Goal: Task Accomplishment & Management: Manage account settings

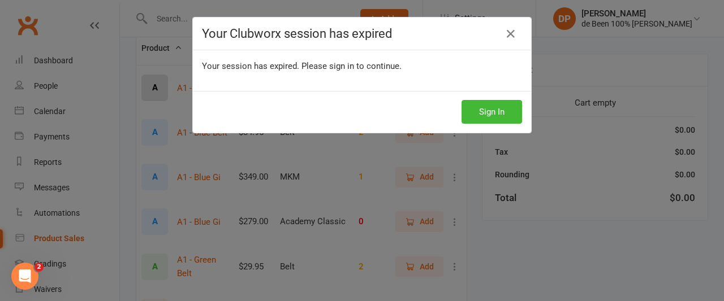
scroll to position [168, 0]
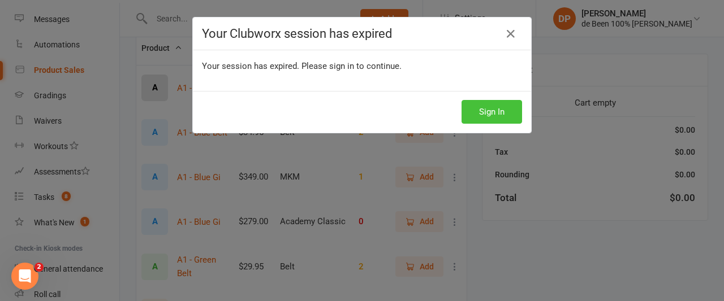
click at [483, 109] on button "Sign In" at bounding box center [491, 112] width 60 height 24
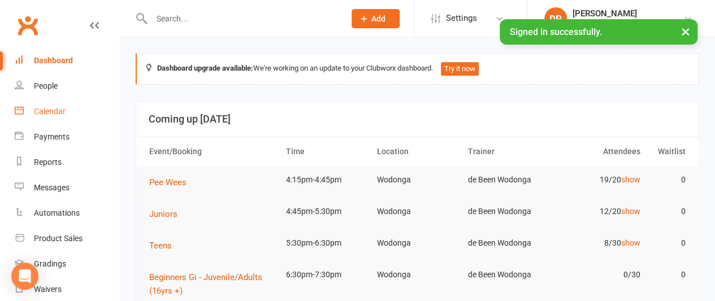
click at [58, 112] on div "Calendar" at bounding box center [50, 111] width 32 height 9
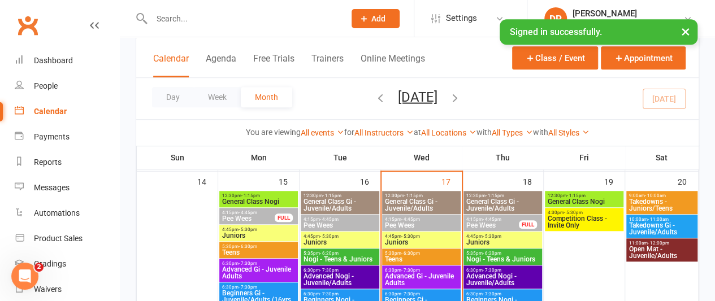
scroll to position [370, 0]
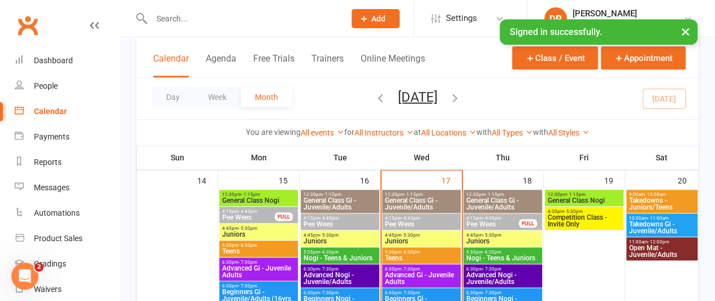
click at [408, 221] on span "Pee Wees" at bounding box center [421, 224] width 74 height 7
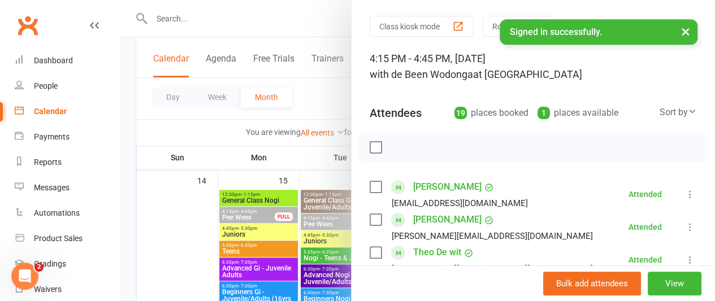
scroll to position [24, 0]
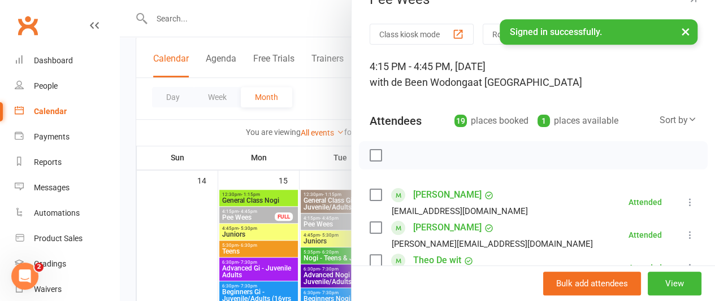
click at [660, 125] on div "Sort by" at bounding box center [678, 120] width 37 height 15
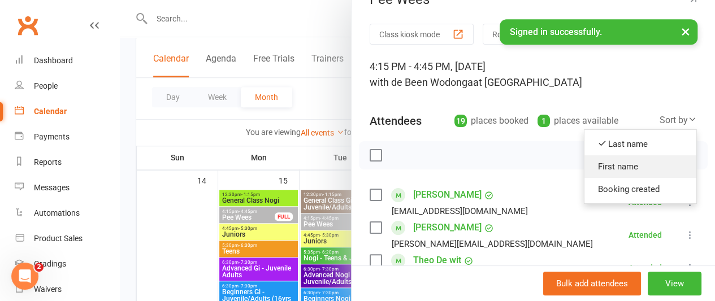
click at [617, 164] on link "First name" at bounding box center [640, 166] width 112 height 23
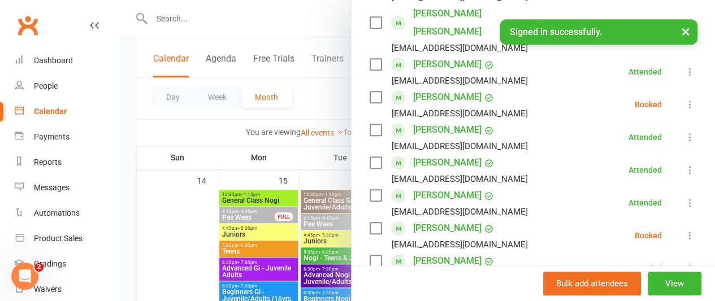
scroll to position [436, 0]
click at [422, 204] on div "[EMAIL_ADDRESS][DOMAIN_NAME]" at bounding box center [460, 211] width 136 height 15
click at [479, 237] on div "[EMAIL_ADDRESS][DOMAIN_NAME]" at bounding box center [460, 244] width 136 height 15
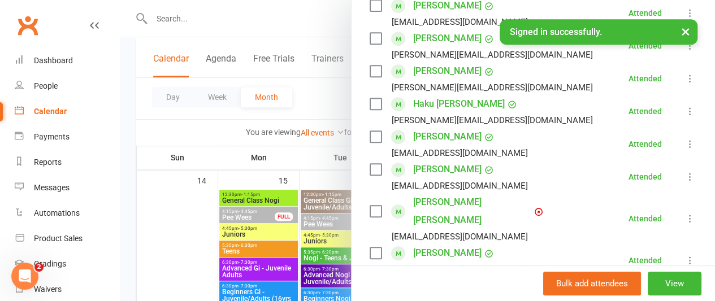
scroll to position [247, 0]
click at [430, 202] on link "[PERSON_NAME] [PERSON_NAME]" at bounding box center [472, 211] width 119 height 36
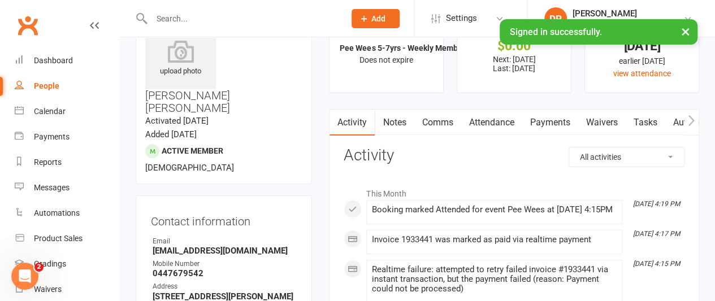
scroll to position [45, 0]
click at [540, 121] on link "Payments" at bounding box center [550, 122] width 56 height 26
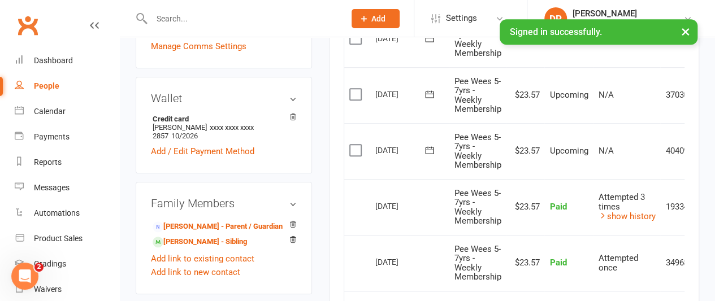
scroll to position [397, 0]
click at [512, 236] on td "$23.57" at bounding box center [525, 263] width 38 height 56
click at [40, 114] on div "Calendar" at bounding box center [50, 111] width 32 height 9
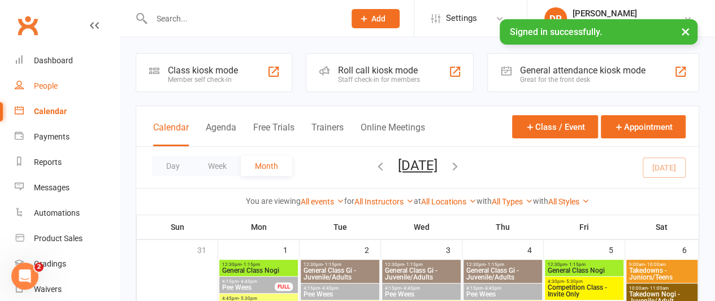
click at [41, 88] on div "People" at bounding box center [46, 85] width 24 height 9
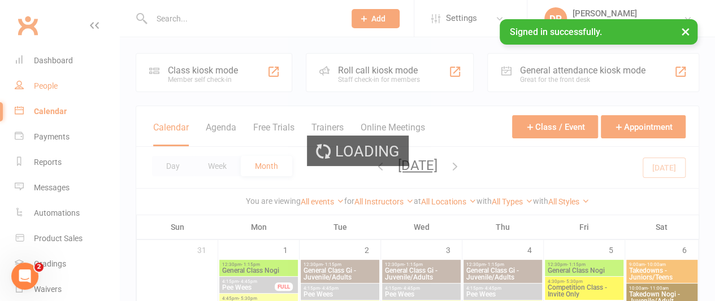
select select "100"
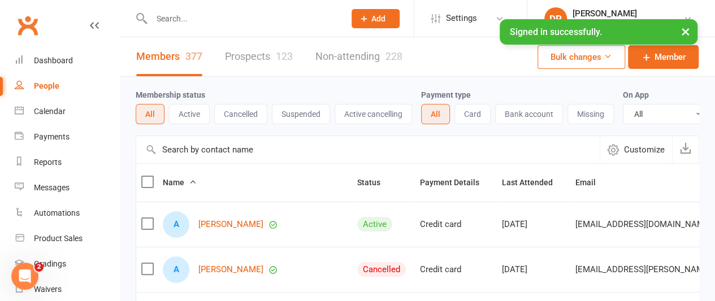
click at [176, 157] on input "text" at bounding box center [367, 149] width 463 height 27
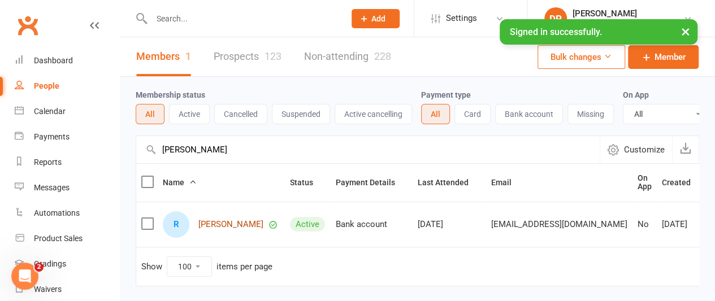
type input "[PERSON_NAME]"
click at [209, 229] on link "[PERSON_NAME]" at bounding box center [230, 225] width 65 height 10
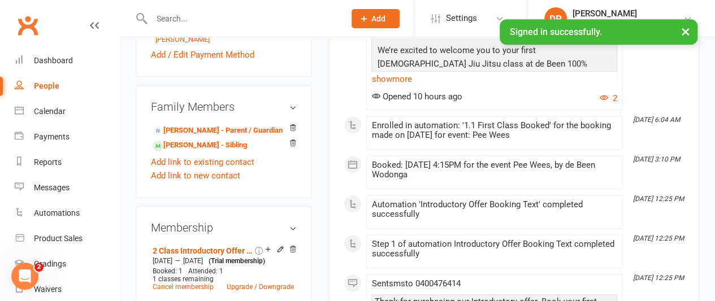
scroll to position [520, 0]
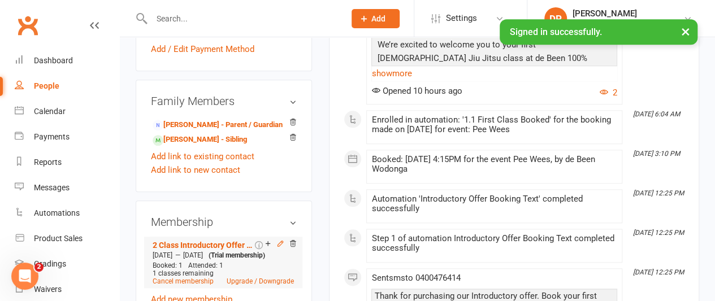
click at [278, 240] on icon at bounding box center [280, 244] width 8 height 8
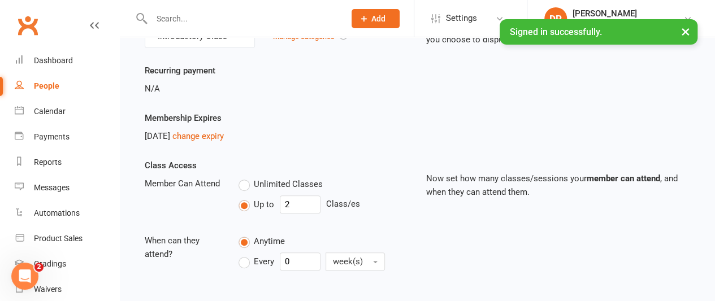
scroll to position [141, 0]
click at [216, 137] on link "change expiry" at bounding box center [197, 135] width 51 height 10
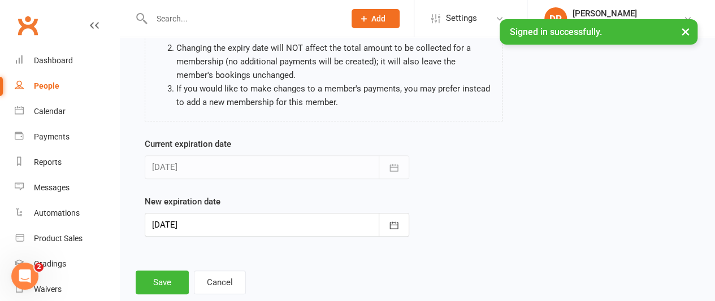
scroll to position [127, 0]
click at [393, 225] on icon "button" at bounding box center [393, 224] width 11 height 11
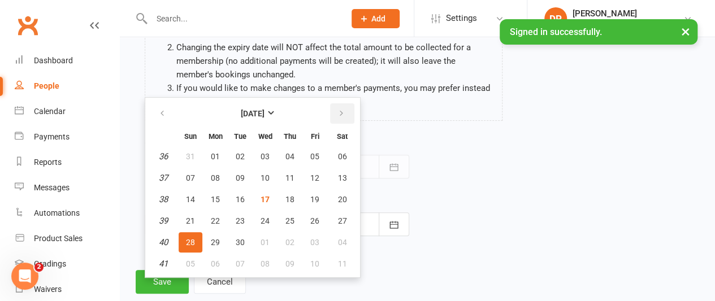
click at [343, 115] on icon "button" at bounding box center [341, 113] width 8 height 9
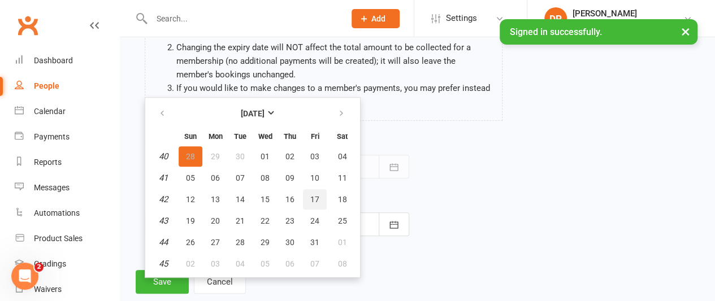
click at [314, 196] on span "17" at bounding box center [314, 199] width 9 height 9
type input "[DATE]"
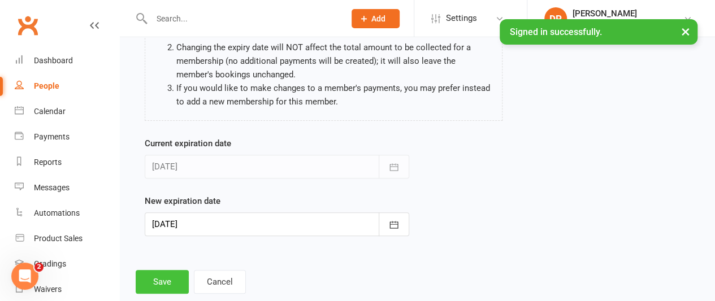
click at [168, 276] on button "Save" at bounding box center [162, 282] width 53 height 24
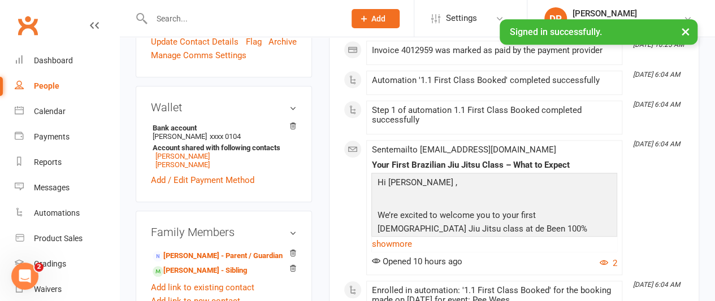
scroll to position [389, 0]
click at [184, 265] on link "[PERSON_NAME] - Sibling" at bounding box center [200, 271] width 94 height 12
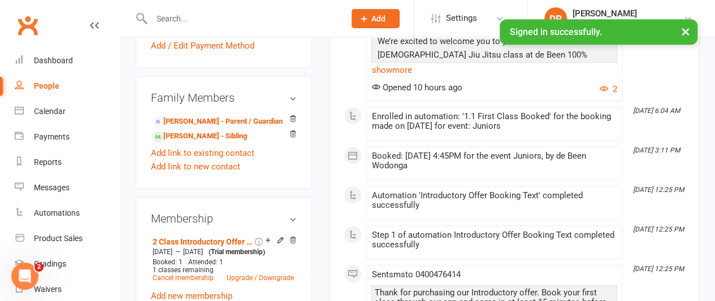
scroll to position [525, 0]
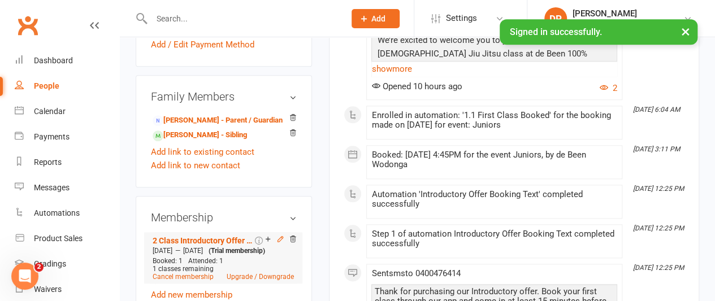
click at [281, 235] on icon at bounding box center [280, 239] width 8 height 8
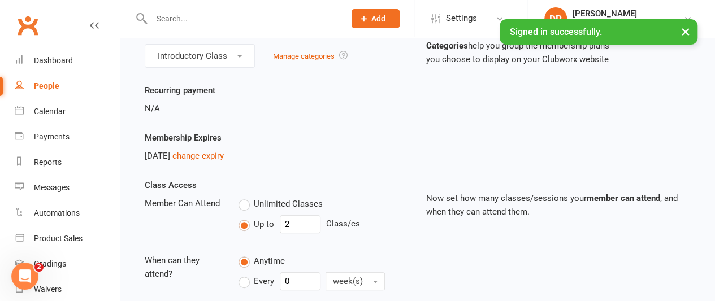
scroll to position [136, 0]
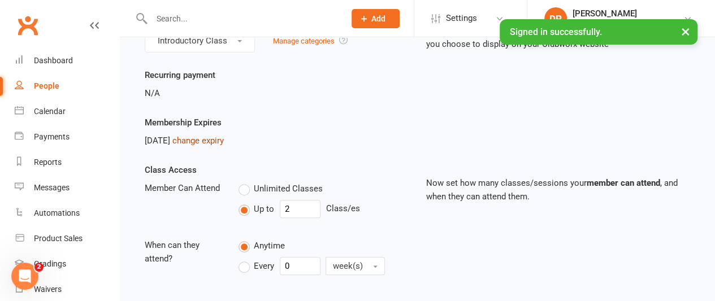
click at [223, 136] on link "change expiry" at bounding box center [197, 141] width 51 height 10
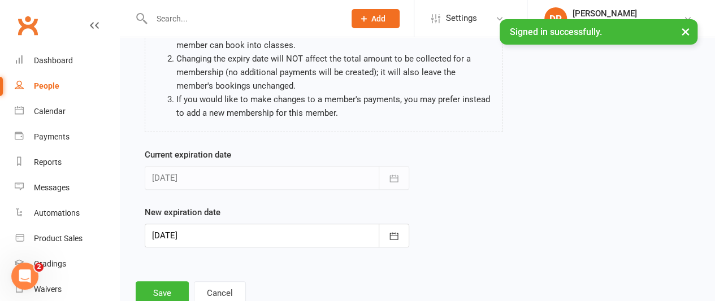
scroll to position [116, 0]
click at [394, 234] on icon "button" at bounding box center [393, 235] width 11 height 11
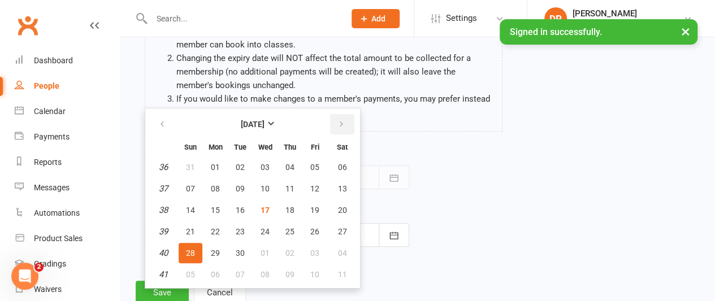
click at [342, 121] on icon "button" at bounding box center [341, 124] width 8 height 9
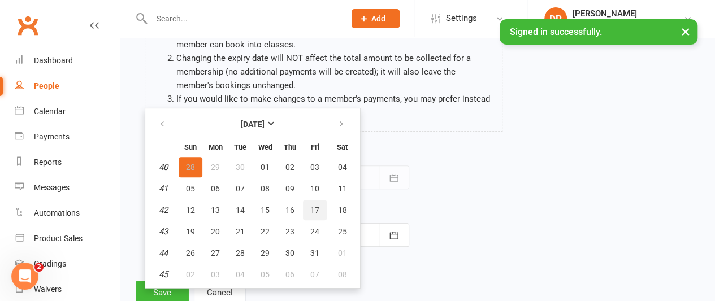
click at [318, 210] on span "17" at bounding box center [314, 210] width 9 height 9
type input "[DATE]"
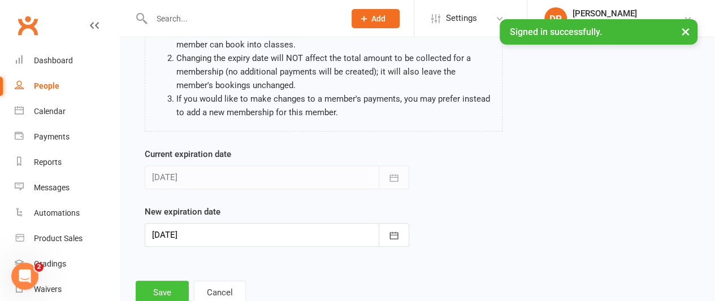
click at [164, 285] on button "Save" at bounding box center [162, 293] width 53 height 24
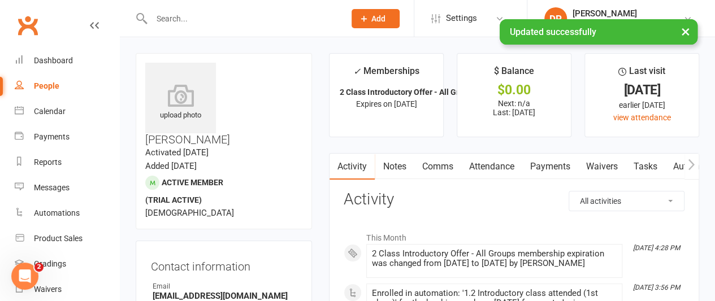
click at [41, 86] on div "People" at bounding box center [46, 85] width 25 height 9
select select "100"
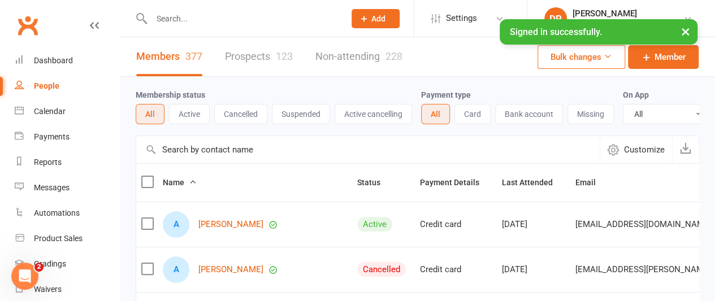
click at [41, 86] on div "People" at bounding box center [46, 85] width 25 height 9
click at [47, 115] on div "Calendar" at bounding box center [50, 111] width 32 height 9
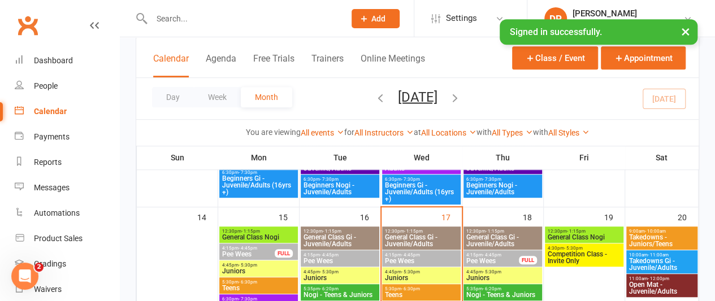
scroll to position [375, 0]
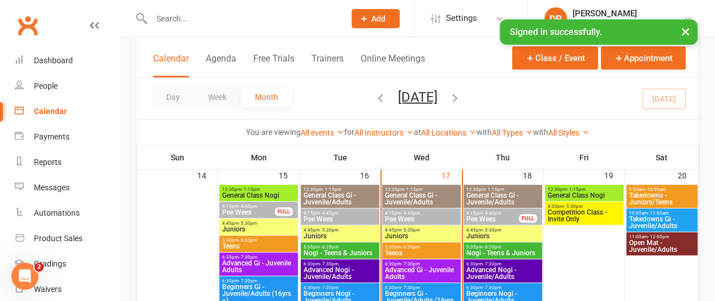
click at [409, 216] on span "Pee Wees" at bounding box center [421, 219] width 74 height 7
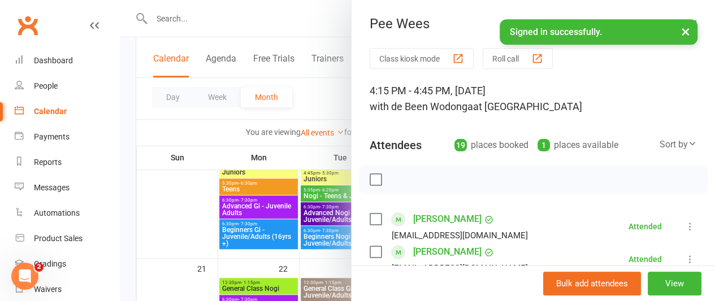
scroll to position [432, 0]
click at [313, 104] on div at bounding box center [417, 150] width 595 height 301
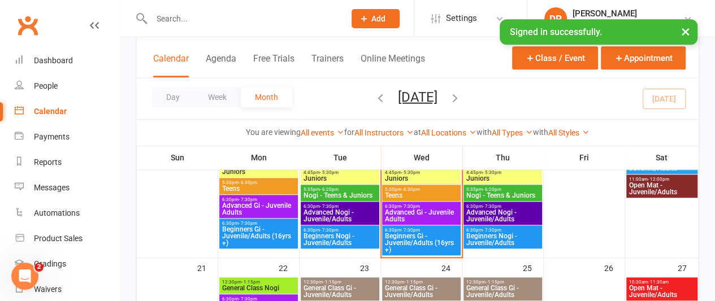
click at [406, 172] on span "- 5:30pm" at bounding box center [410, 172] width 19 height 5
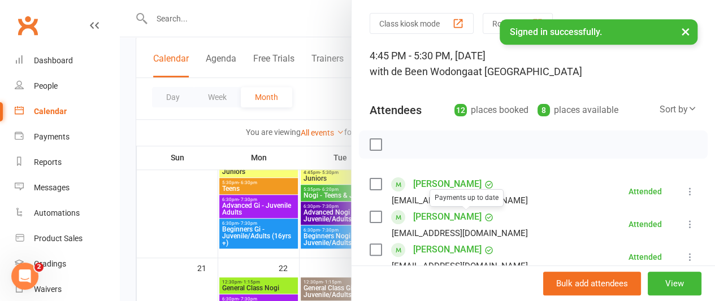
scroll to position [36, 0]
click at [525, 196] on li "[PERSON_NAME] [EMAIL_ADDRESS][DOMAIN_NAME] Attended More info Remove [PERSON_NA…" at bounding box center [533, 190] width 327 height 33
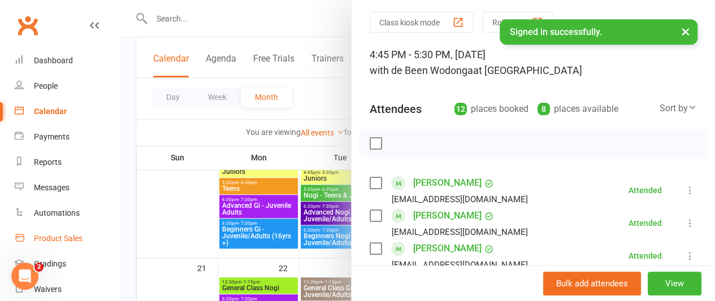
click at [54, 239] on div "Product Sales" at bounding box center [58, 238] width 49 height 9
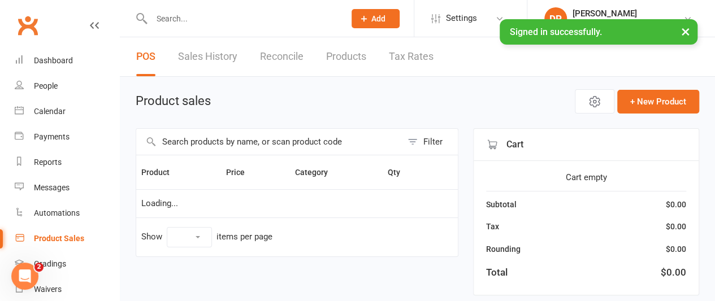
select select "10"
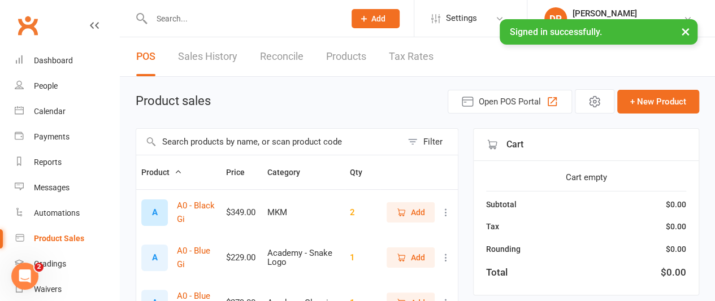
click at [188, 136] on input "text" at bounding box center [269, 142] width 266 height 26
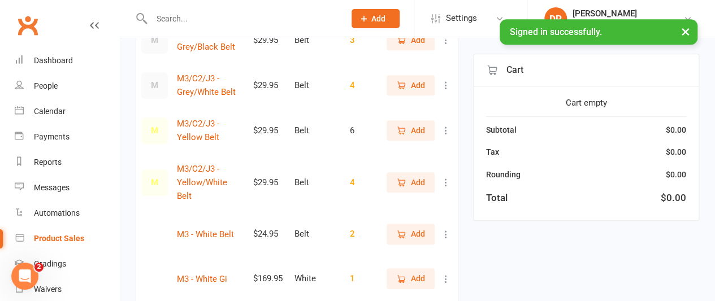
scroll to position [307, 0]
type input "m3"
click at [444, 228] on icon at bounding box center [445, 233] width 11 height 11
click at [376, 237] on link "View / Edit" at bounding box center [388, 241] width 112 height 23
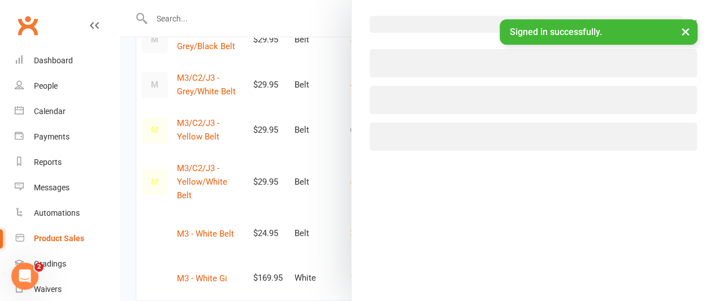
select select "3877"
select select "1432"
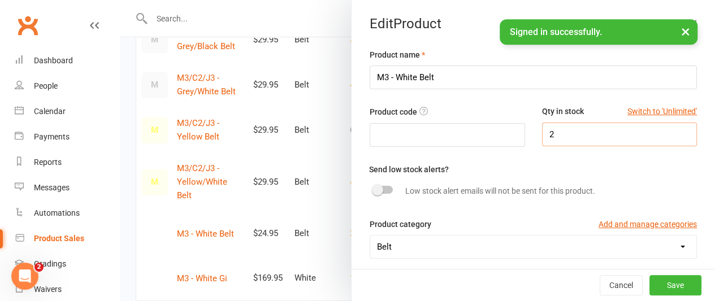
click at [552, 137] on input "2" at bounding box center [619, 135] width 155 height 24
type input "3"
click at [655, 284] on button "Save" at bounding box center [675, 285] width 52 height 20
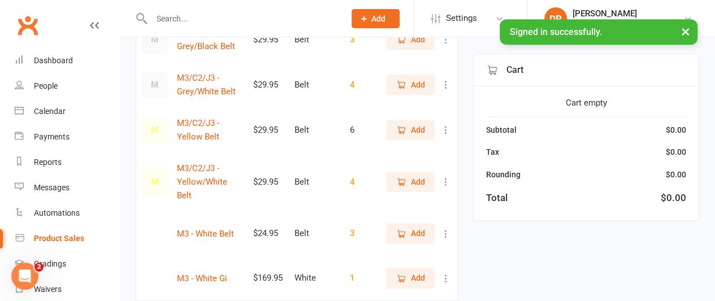
click at [655, 284] on div "m3 Filter Product Price Category Qty M M3 -Black Gi $169.95 Black 3 Add M M3 - …" at bounding box center [418, 88] width 564 height 535
click at [40, 86] on div "People" at bounding box center [46, 85] width 24 height 9
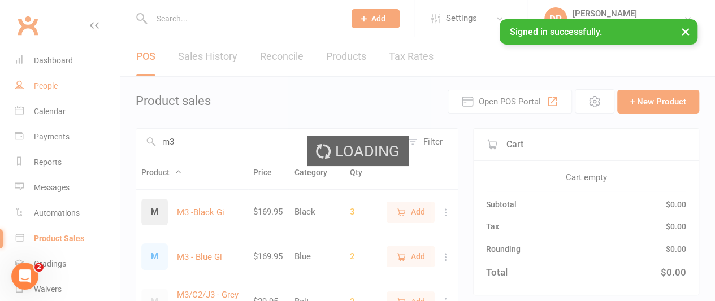
select select "100"
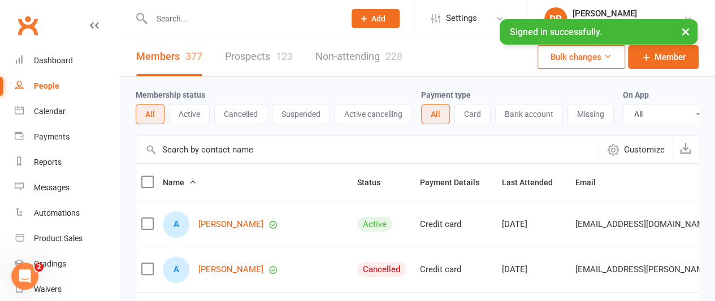
click at [192, 161] on input "text" at bounding box center [367, 149] width 463 height 27
drag, startPoint x: 192, startPoint y: 161, endPoint x: 172, endPoint y: 116, distance: 48.8
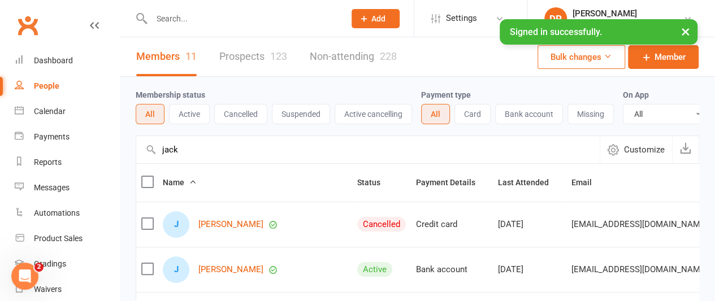
type input "jack"
click at [50, 114] on div "Calendar" at bounding box center [50, 111] width 32 height 9
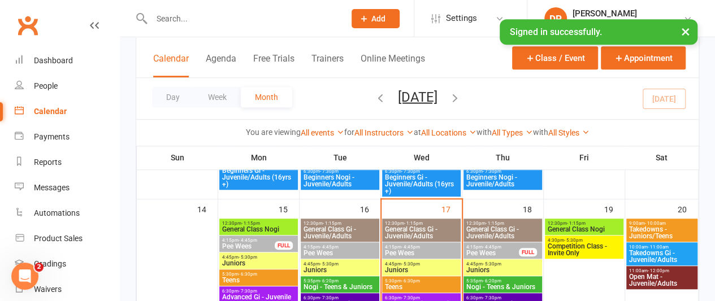
scroll to position [344, 0]
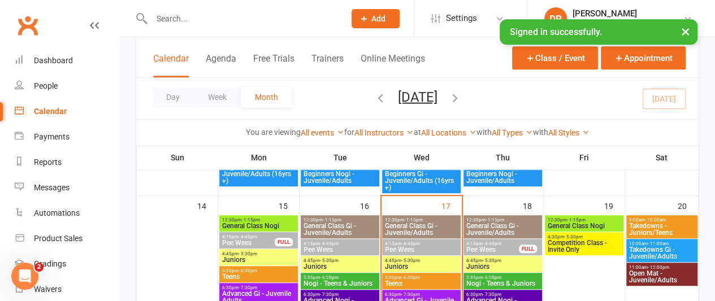
click at [406, 263] on span "Juniors" at bounding box center [421, 266] width 74 height 7
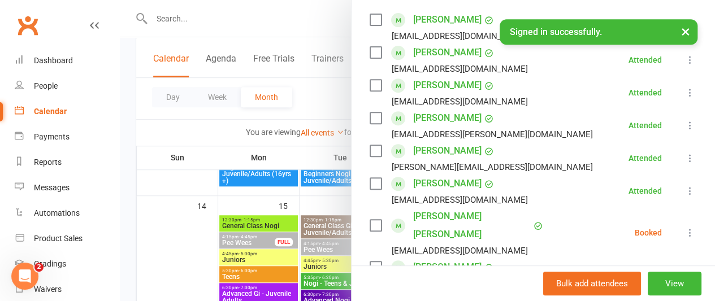
scroll to position [201, 0]
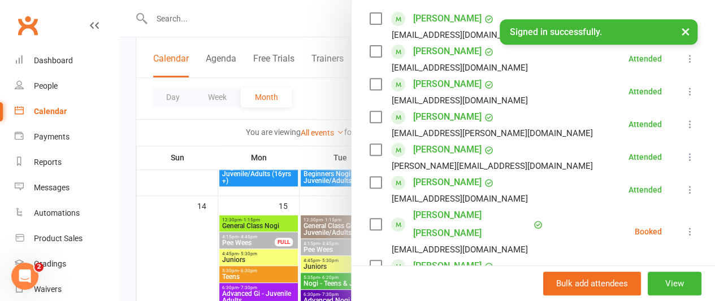
click at [685, 226] on icon at bounding box center [690, 231] width 11 height 11
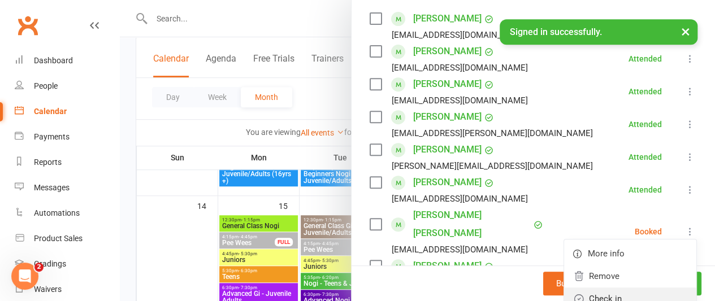
click at [590, 288] on link "Check in" at bounding box center [630, 299] width 132 height 23
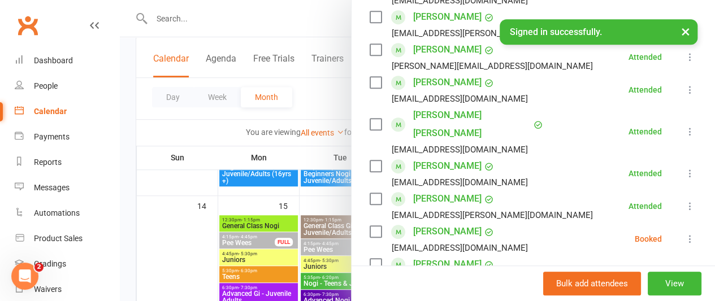
scroll to position [304, 0]
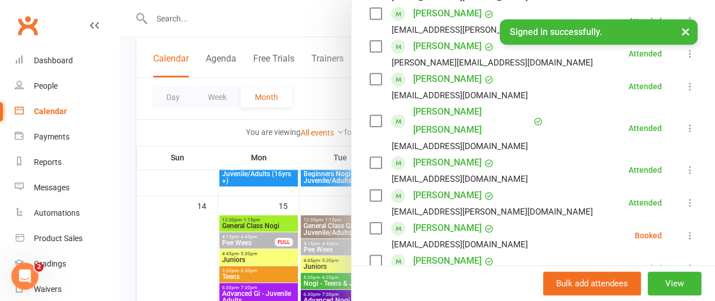
click at [685, 230] on icon at bounding box center [690, 235] width 11 height 11
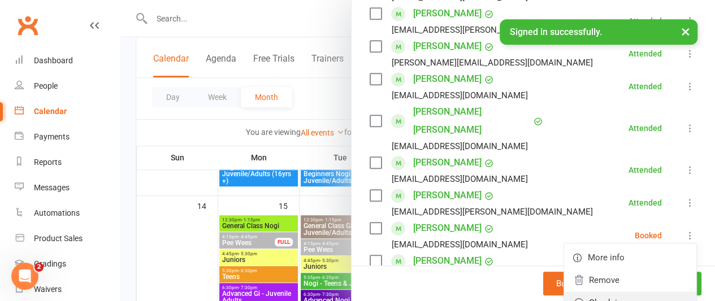
click at [597, 292] on link "Check in" at bounding box center [630, 303] width 132 height 23
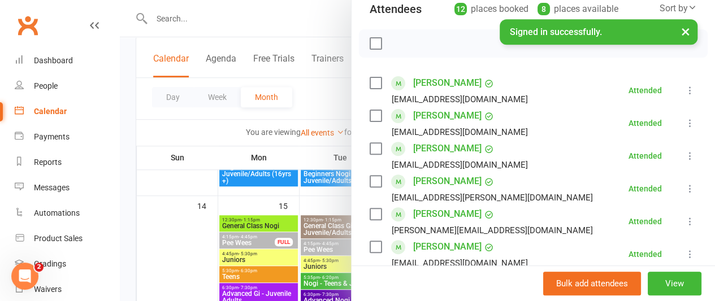
scroll to position [0, 0]
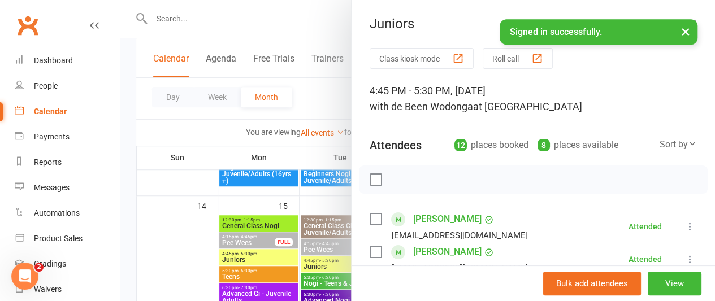
click at [425, 215] on link "[PERSON_NAME]" at bounding box center [447, 219] width 68 height 18
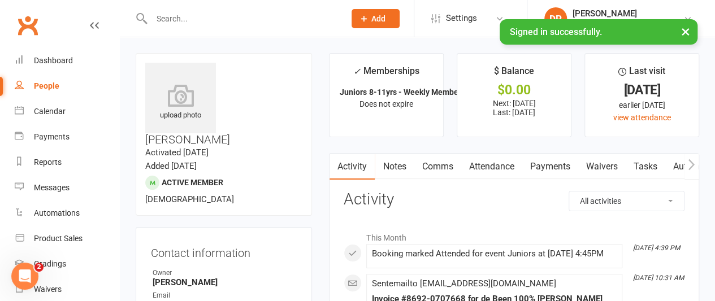
click at [46, 84] on div "People" at bounding box center [46, 85] width 25 height 9
select select "100"
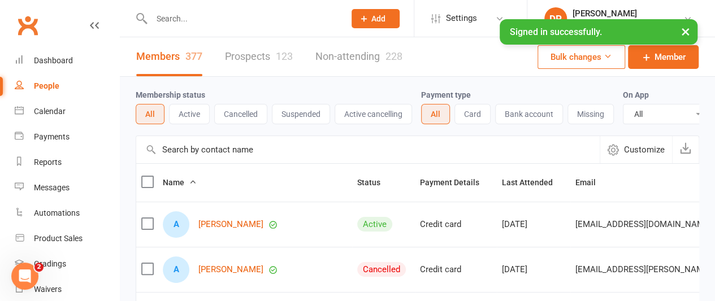
click at [46, 84] on div "People" at bounding box center [46, 85] width 25 height 9
click at [177, 155] on input "text" at bounding box center [367, 149] width 463 height 27
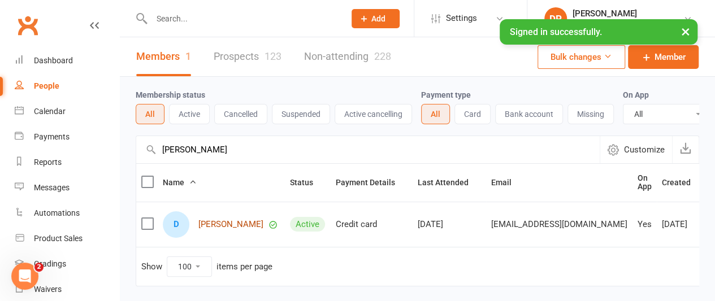
type input "[PERSON_NAME]"
click at [216, 228] on link "[PERSON_NAME]" at bounding box center [230, 225] width 65 height 10
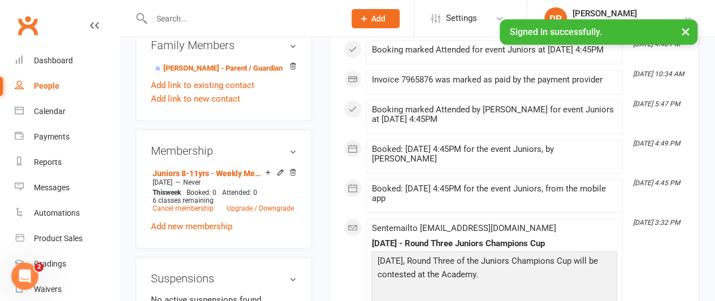
scroll to position [545, 0]
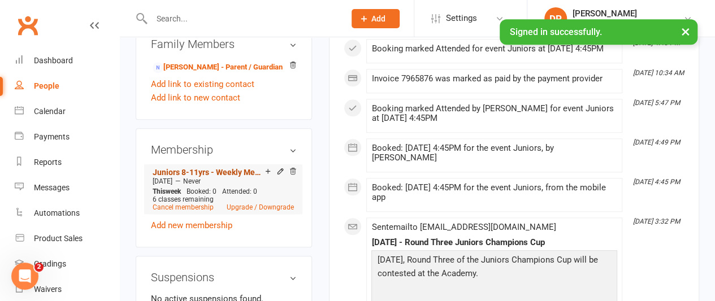
click at [193, 168] on link "Juniors 8-11yrs - Weekly Membership" at bounding box center [209, 172] width 112 height 9
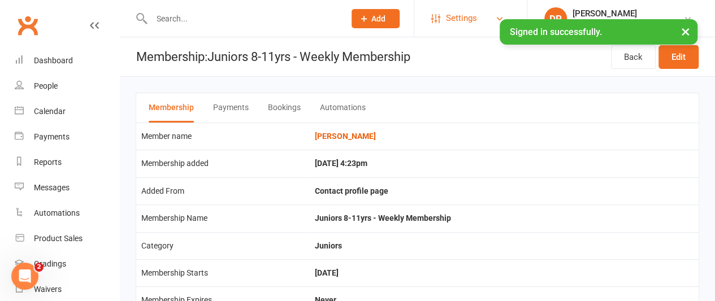
click at [463, 15] on span "Settings" at bounding box center [461, 18] width 31 height 25
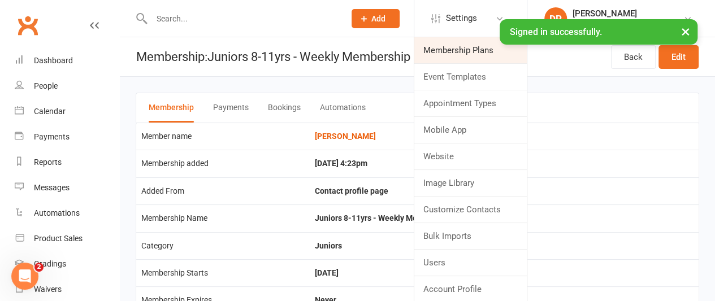
click at [464, 52] on link "Membership Plans" at bounding box center [470, 50] width 112 height 26
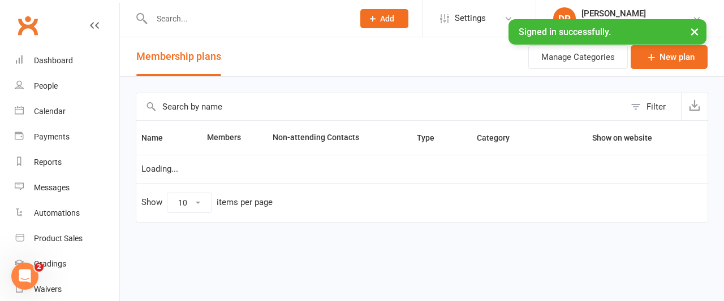
select select "25"
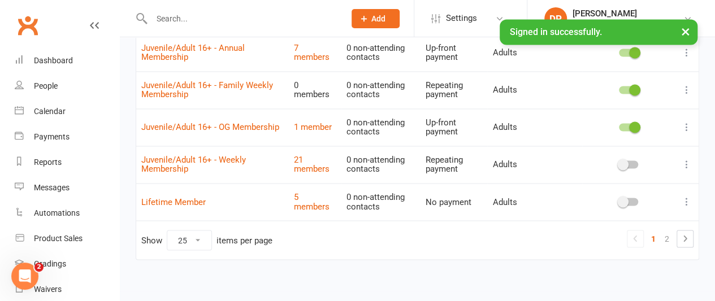
scroll to position [872, 0]
click at [685, 235] on icon at bounding box center [684, 238] width 3 height 6
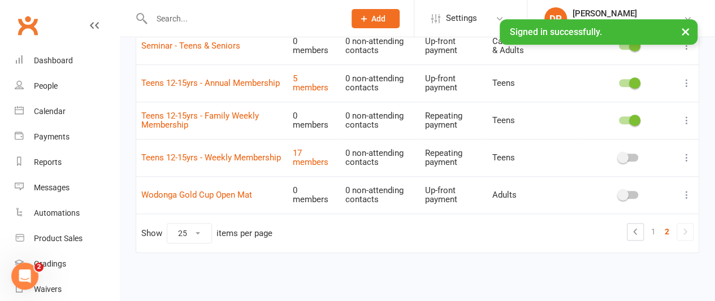
scroll to position [389, 0]
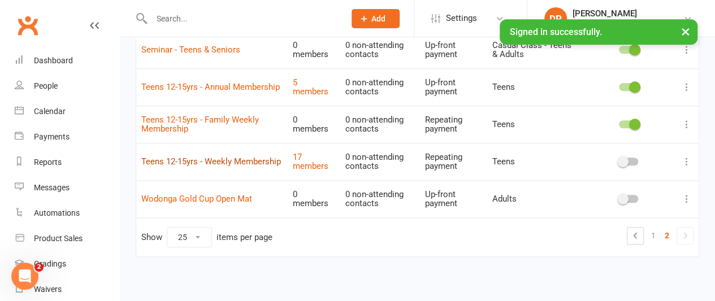
click at [173, 157] on link "Teens 12-15yrs - Weekly Membership" at bounding box center [211, 162] width 140 height 10
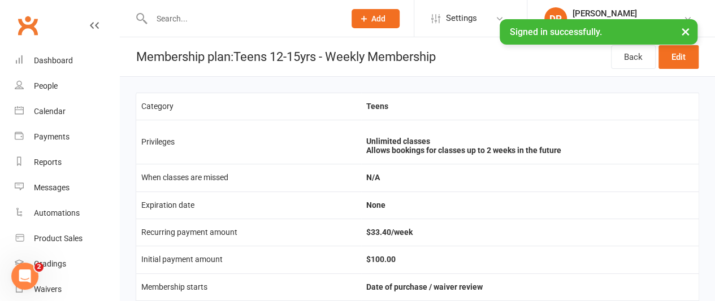
click at [307, 254] on td "Initial payment amount" at bounding box center [248, 259] width 225 height 27
click at [44, 87] on div "People" at bounding box center [46, 85] width 24 height 9
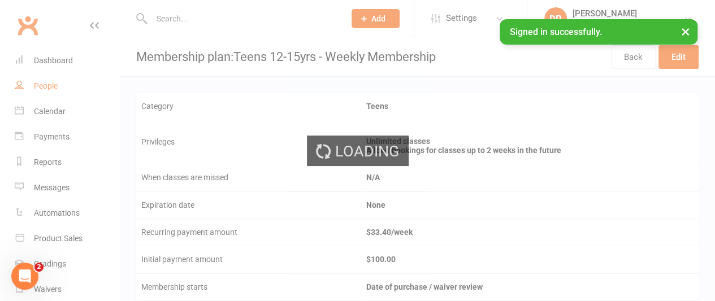
select select "100"
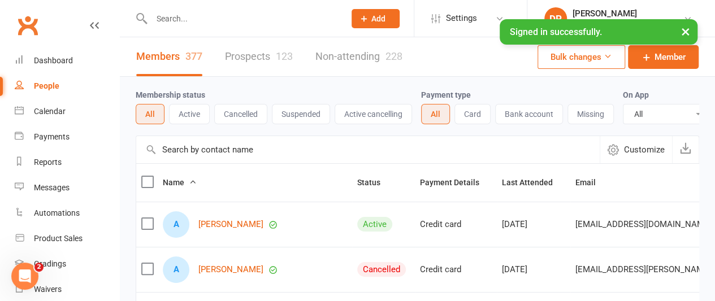
click at [239, 161] on input "text" at bounding box center [367, 149] width 463 height 27
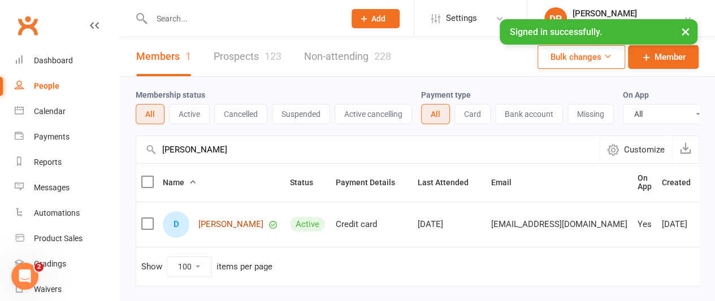
type input "[PERSON_NAME]"
click at [213, 229] on link "[PERSON_NAME]" at bounding box center [230, 225] width 65 height 10
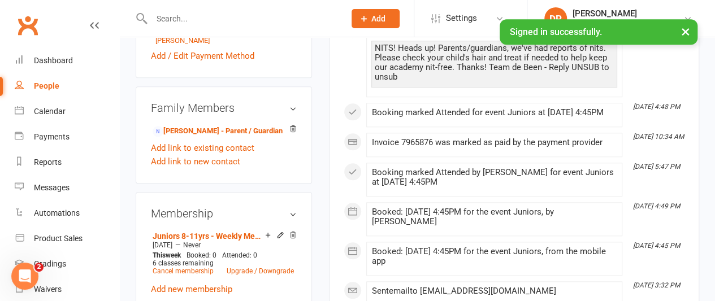
scroll to position [482, 0]
click at [244, 267] on link "Upgrade / Downgrade" at bounding box center [260, 271] width 67 height 8
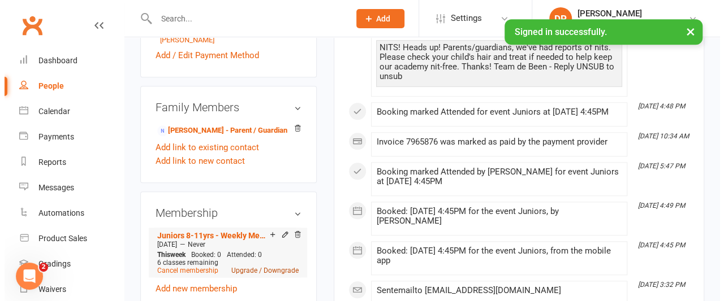
scroll to position [454, 0]
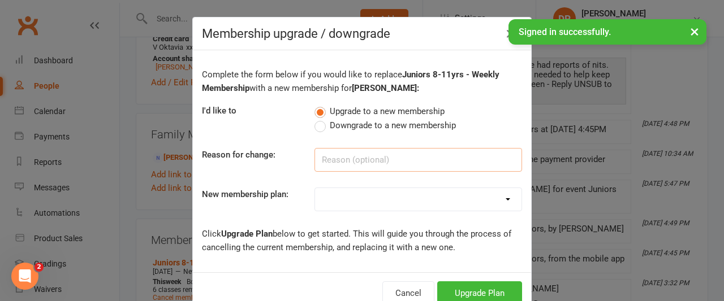
click at [335, 157] on input at bounding box center [417, 160] width 207 height 24
type input "age"
click at [340, 189] on select "Mobile Test Membership 2 Class Introductory Offer - All Groups Pee Wees 5-7yrs …" at bounding box center [418, 199] width 206 height 23
select select "6"
click at [315, 188] on select "Mobile Test Membership 2 Class Introductory Offer - All Groups Pee Wees 5-7yrs …" at bounding box center [418, 199] width 206 height 23
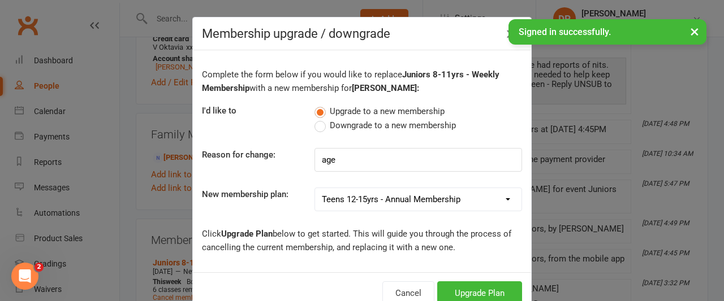
click at [506, 35] on icon "button" at bounding box center [511, 34] width 14 height 14
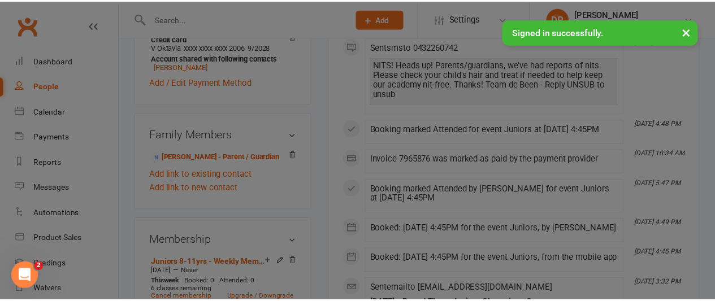
scroll to position [482, 0]
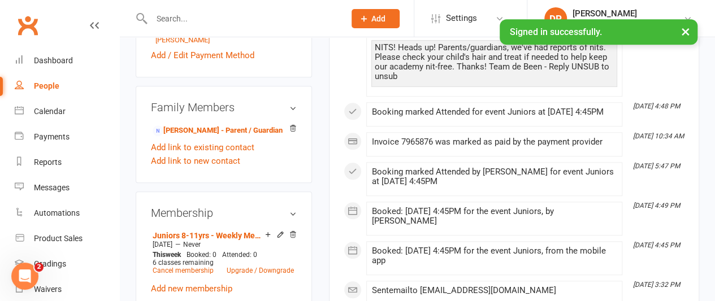
click at [687, 27] on button "×" at bounding box center [685, 31] width 20 height 24
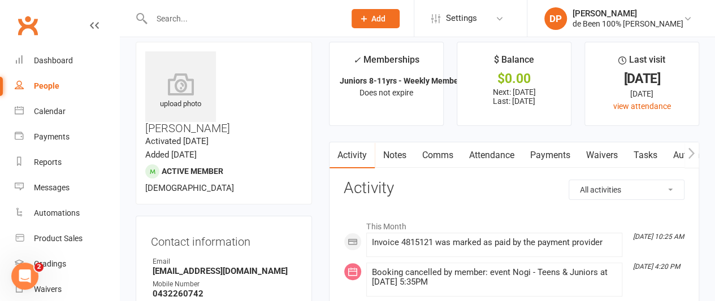
scroll to position [0, 0]
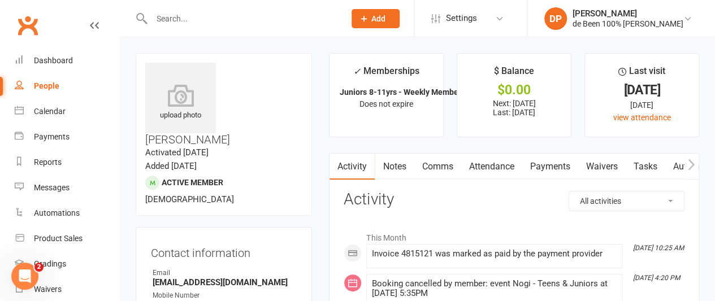
click at [556, 169] on link "Payments" at bounding box center [550, 167] width 56 height 26
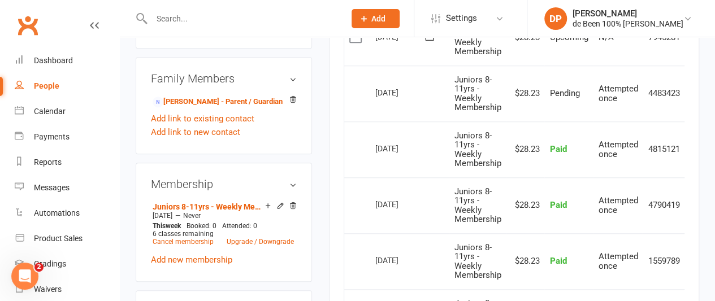
scroll to position [517, 0]
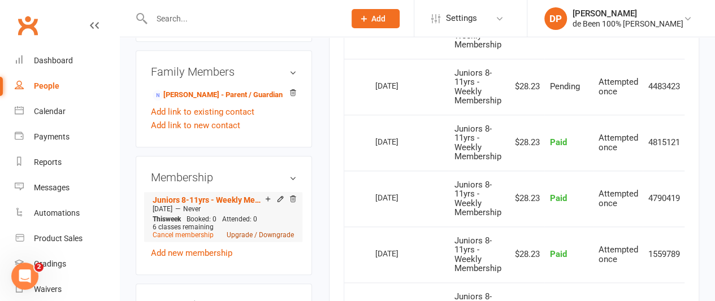
click at [241, 231] on link "Upgrade / Downgrade" at bounding box center [260, 235] width 67 height 8
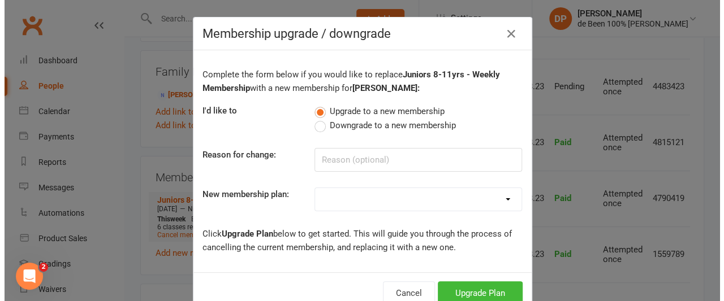
scroll to position [490, 0]
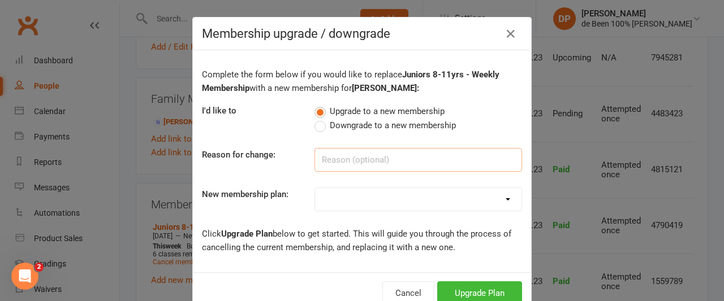
click at [347, 159] on input at bounding box center [417, 160] width 207 height 24
type input "age"
click at [349, 198] on select "Mobile Test Membership 2 Class Introductory Offer - All Groups Pee Wees 5-7yrs …" at bounding box center [418, 199] width 206 height 23
select select "6"
click at [315, 188] on select "Mobile Test Membership 2 Class Introductory Offer - All Groups Pee Wees 5-7yrs …" at bounding box center [418, 199] width 206 height 23
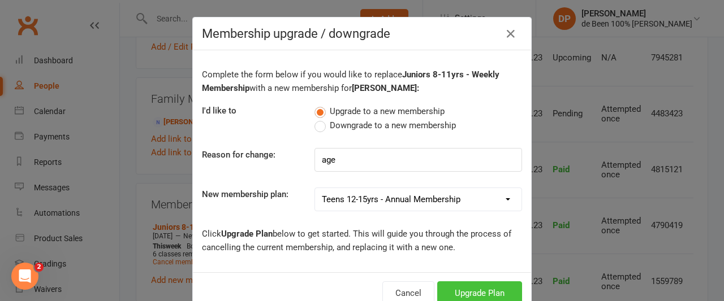
click at [473, 294] on button "Upgrade Plan" at bounding box center [479, 293] width 85 height 24
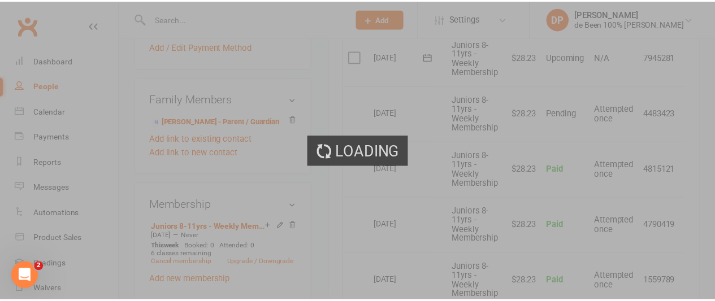
scroll to position [517, 0]
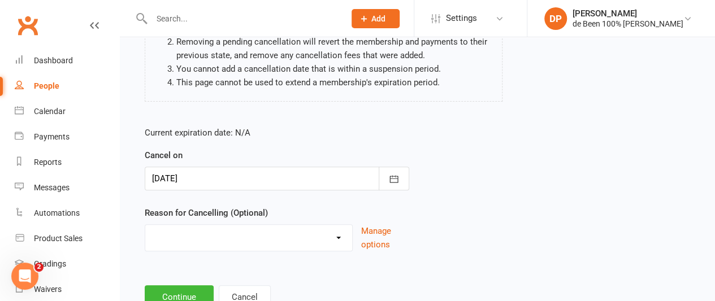
scroll to position [159, 0]
click at [337, 239] on select "Age Increase Bored with training Family Circumstances Felt unchallenged Financi…" at bounding box center [248, 235] width 207 height 23
select select "0"
click at [145, 224] on select "Age Increase Bored with training Family Circumstances Felt unchallenged Financi…" at bounding box center [248, 235] width 207 height 23
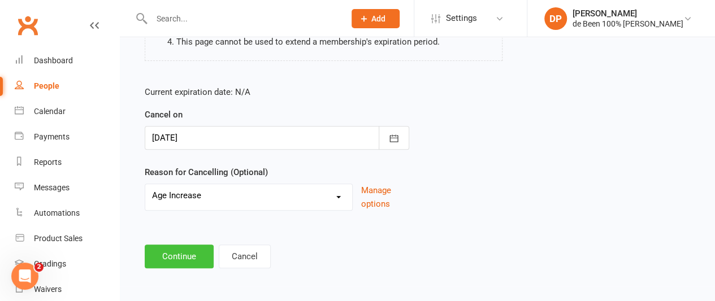
click at [170, 258] on button "Continue" at bounding box center [179, 257] width 69 height 24
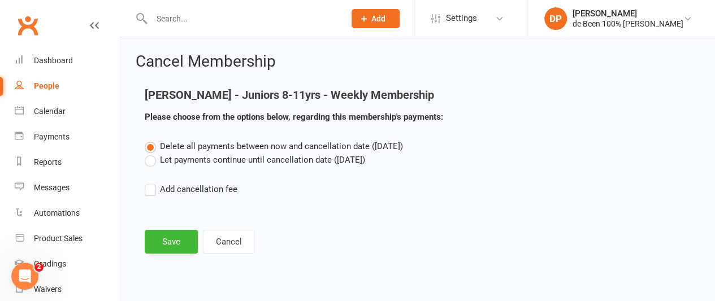
scroll to position [0, 0]
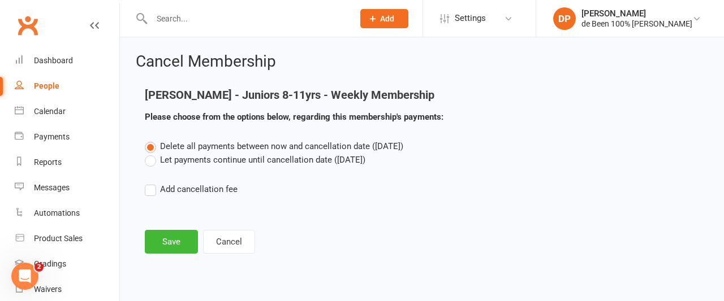
click at [170, 258] on div "Cancel Membership [PERSON_NAME] - Juniors 8-11yrs - Weekly Membership Please ch…" at bounding box center [422, 154] width 604 height 235
click at [228, 249] on button "Cancel" at bounding box center [229, 242] width 52 height 24
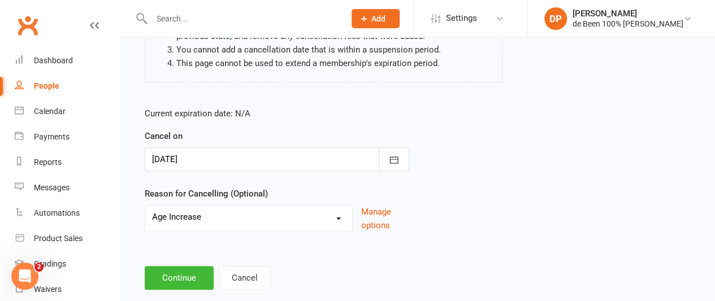
scroll to position [178, 0]
click at [394, 155] on icon "button" at bounding box center [393, 159] width 11 height 11
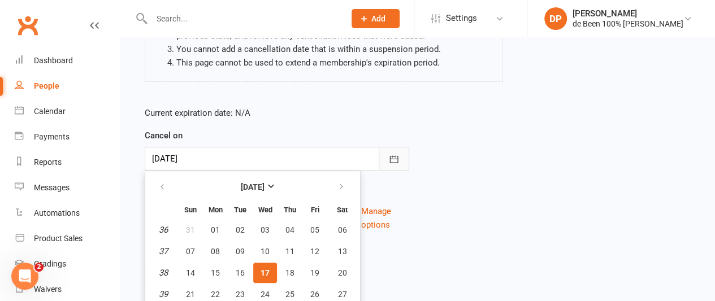
scroll to position [224, 0]
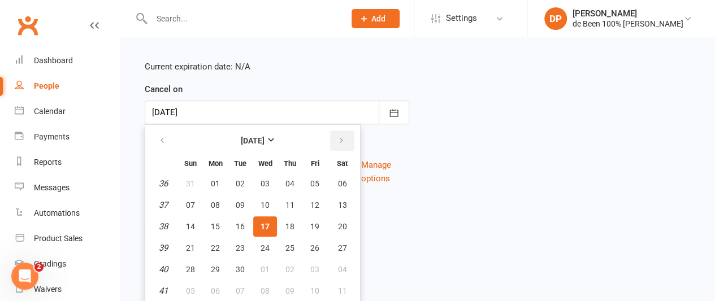
click at [335, 140] on button "button" at bounding box center [342, 141] width 24 height 20
click at [190, 204] on span "05" at bounding box center [190, 205] width 9 height 9
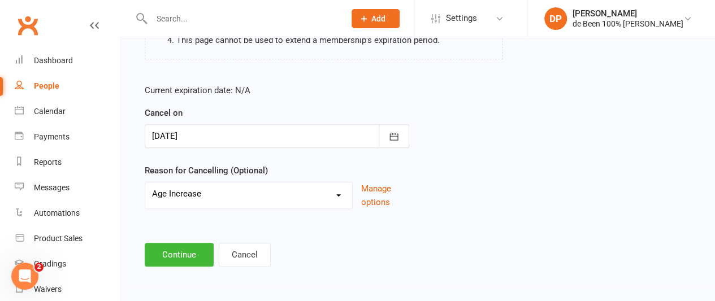
scroll to position [199, 0]
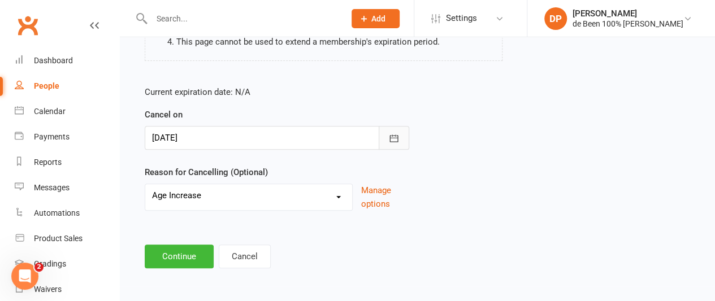
click at [392, 137] on icon "button" at bounding box center [393, 138] width 11 height 11
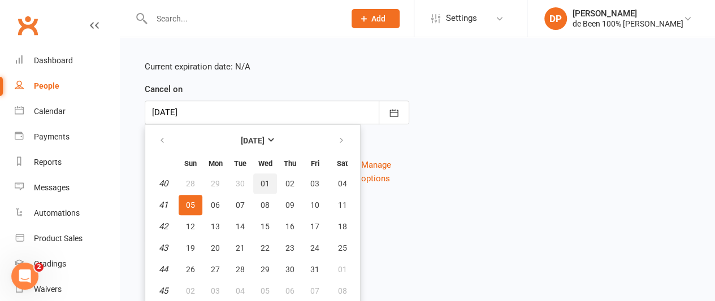
click at [263, 183] on span "01" at bounding box center [265, 183] width 9 height 9
type input "[DATE]"
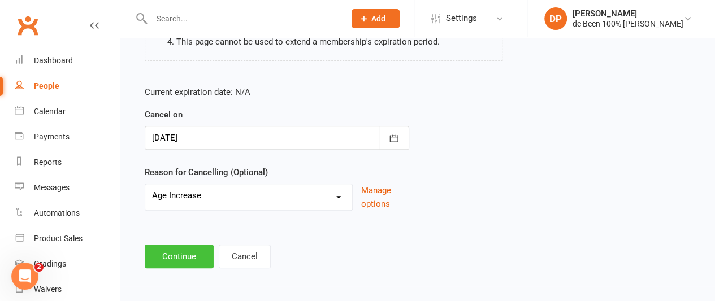
click at [179, 250] on button "Continue" at bounding box center [179, 257] width 69 height 24
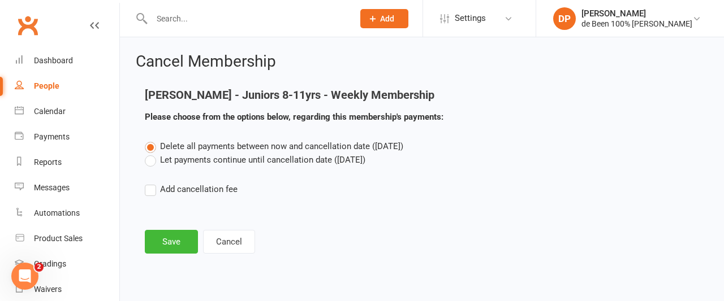
click at [151, 161] on label "Let payments continue until cancellation date ([DATE])" at bounding box center [255, 160] width 220 height 14
click at [151, 153] on input "Let payments continue until cancellation date ([DATE])" at bounding box center [148, 153] width 7 height 0
click at [170, 241] on button "Save" at bounding box center [171, 242] width 53 height 24
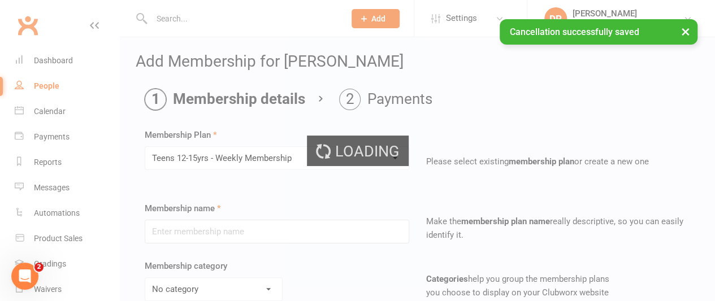
type input "Teens 12-15yrs - Weekly Membership"
select select "8"
type input "0"
type input "2"
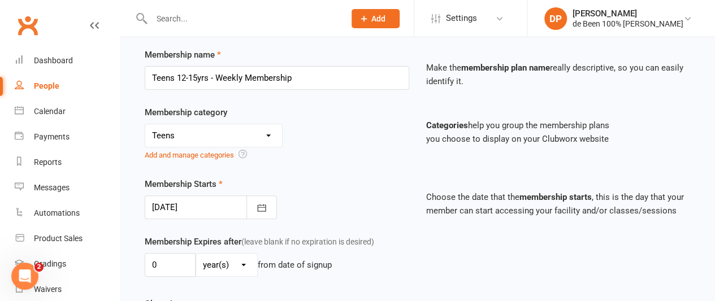
scroll to position [155, 0]
click at [263, 203] on icon "button" at bounding box center [261, 206] width 8 height 7
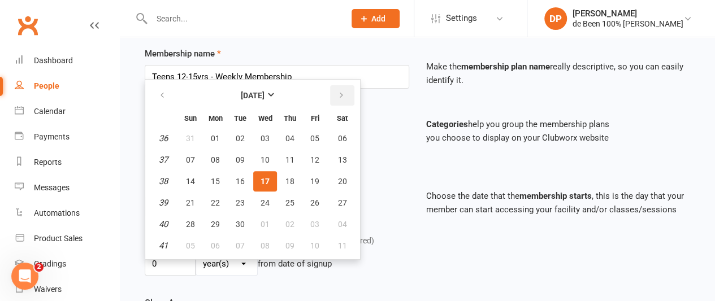
click at [341, 93] on icon "button" at bounding box center [341, 95] width 8 height 9
click at [193, 160] on span "05" at bounding box center [190, 159] width 9 height 9
type input "[DATE]"
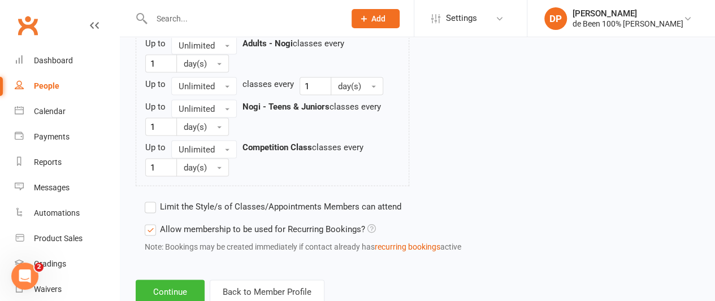
scroll to position [1076, 0]
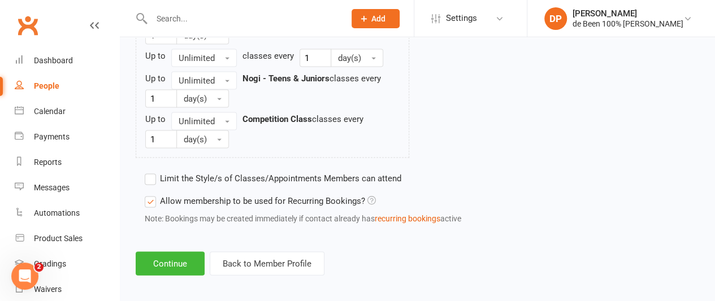
click at [151, 197] on label "Allow membership to be used for Recurring Bookings?" at bounding box center [260, 201] width 231 height 14
click at [151, 194] on input "Allow membership to be used for Recurring Bookings?" at bounding box center [148, 194] width 7 height 0
click at [177, 254] on button "Continue" at bounding box center [170, 264] width 69 height 24
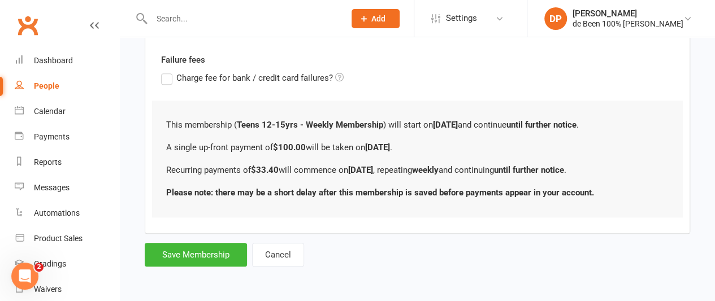
scroll to position [0, 0]
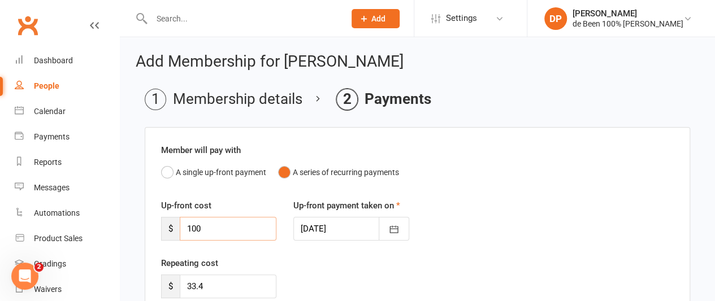
drag, startPoint x: 211, startPoint y: 227, endPoint x: 150, endPoint y: 221, distance: 60.7
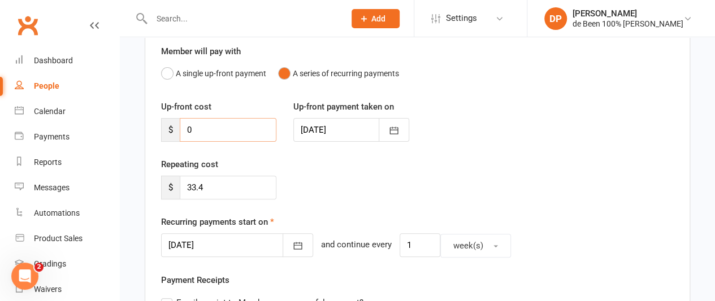
scroll to position [102, 0]
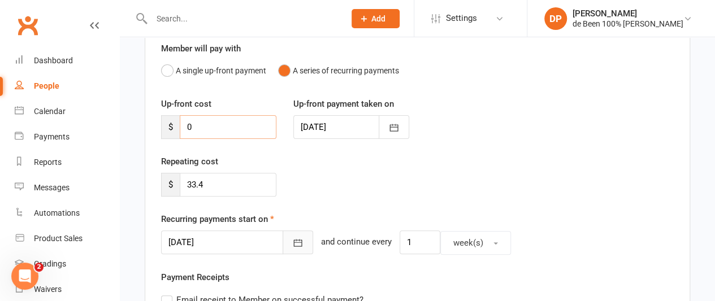
type input "0"
click at [292, 237] on icon "button" at bounding box center [297, 242] width 11 height 11
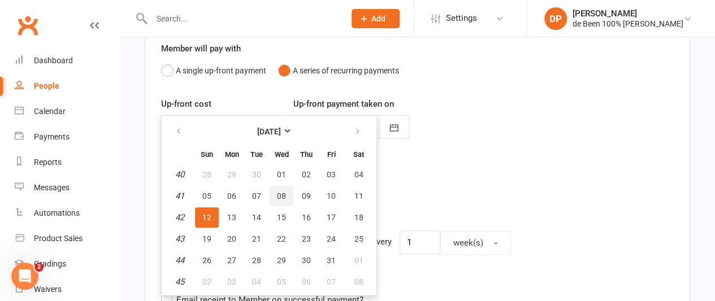
click at [278, 192] on span "08" at bounding box center [281, 196] width 9 height 9
type input "[DATE]"
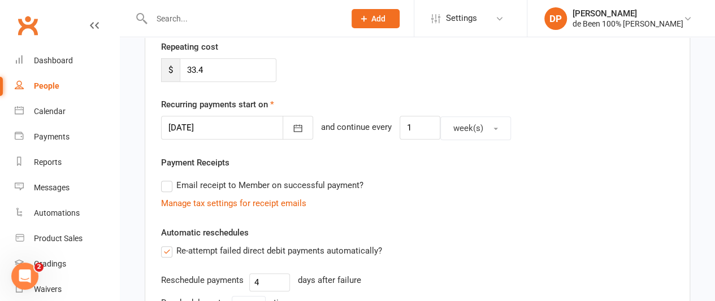
scroll to position [217, 0]
click at [167, 187] on label "Email receipt to Member on successful payment?" at bounding box center [262, 185] width 202 height 14
click at [167, 178] on input "Email receipt to Member on successful payment?" at bounding box center [164, 178] width 7 height 0
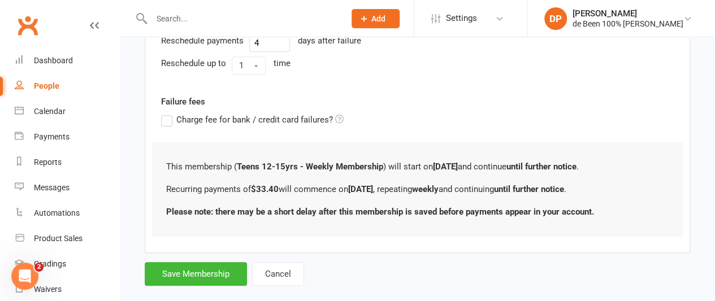
scroll to position [517, 0]
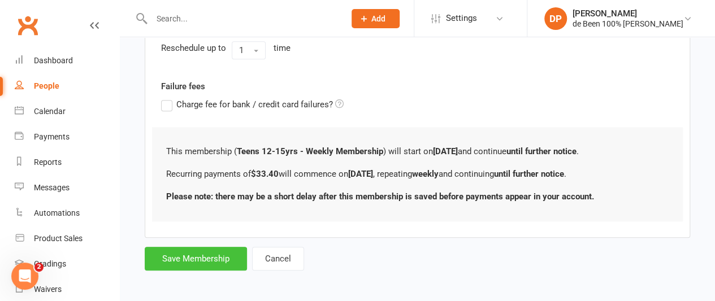
click at [201, 257] on button "Save Membership" at bounding box center [196, 259] width 102 height 24
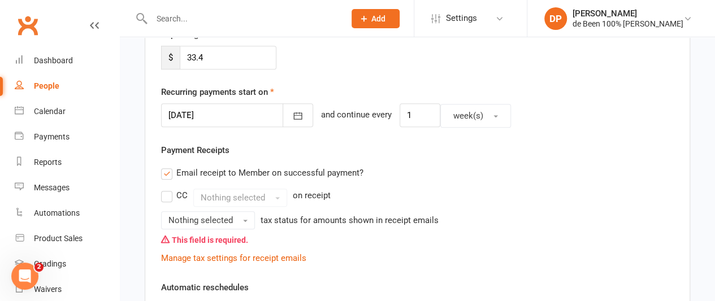
scroll to position [230, 0]
click at [235, 223] on button "Nothing selected" at bounding box center [208, 219] width 94 height 18
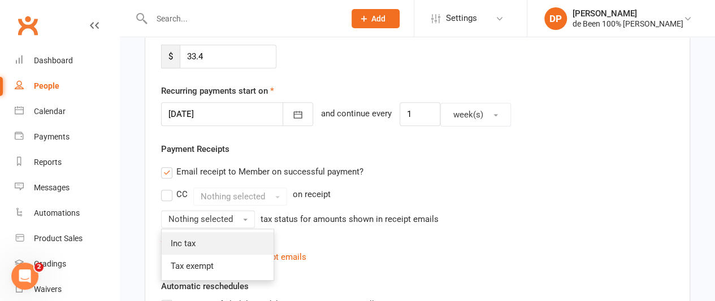
click at [222, 247] on link "Inc tax" at bounding box center [218, 243] width 112 height 23
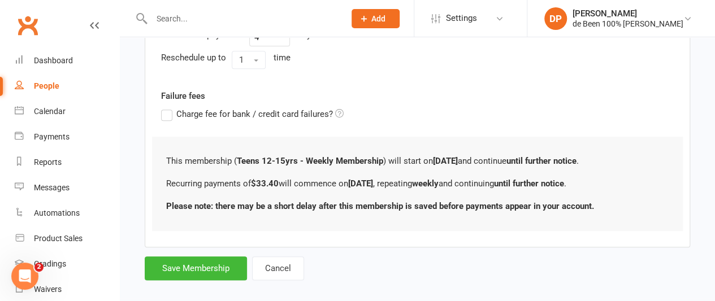
scroll to position [538, 0]
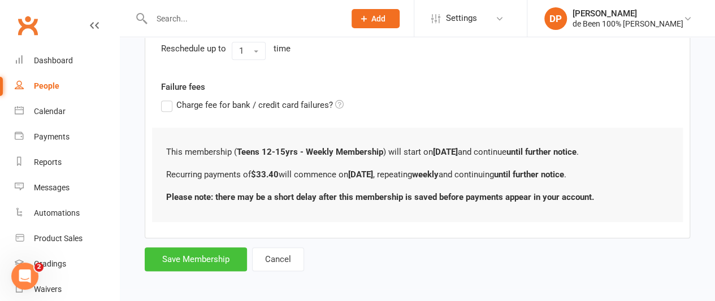
click at [208, 252] on button "Save Membership" at bounding box center [196, 260] width 102 height 24
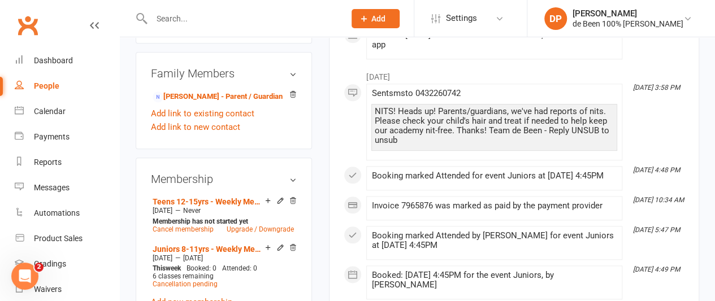
scroll to position [547, 0]
click at [45, 84] on div "People" at bounding box center [46, 85] width 25 height 9
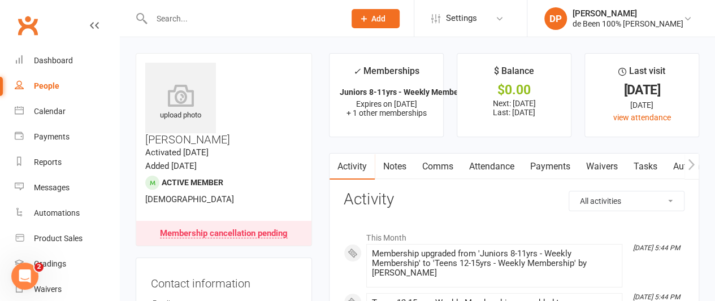
select select "100"
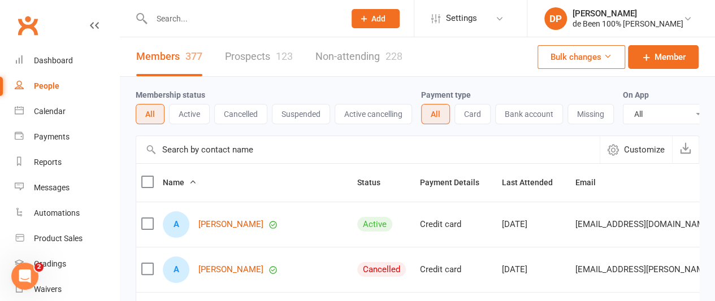
click at [192, 155] on input "text" at bounding box center [367, 149] width 463 height 27
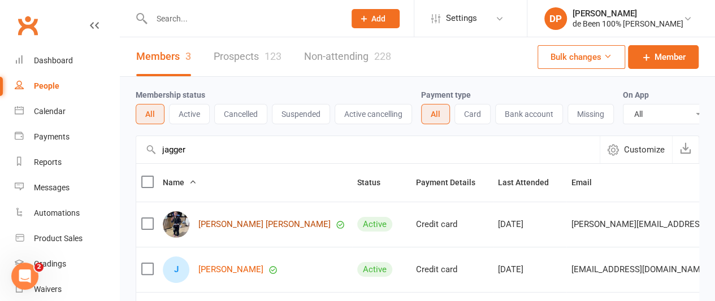
type input "jagger"
click at [215, 229] on link "[PERSON_NAME] [PERSON_NAME]" at bounding box center [264, 225] width 132 height 10
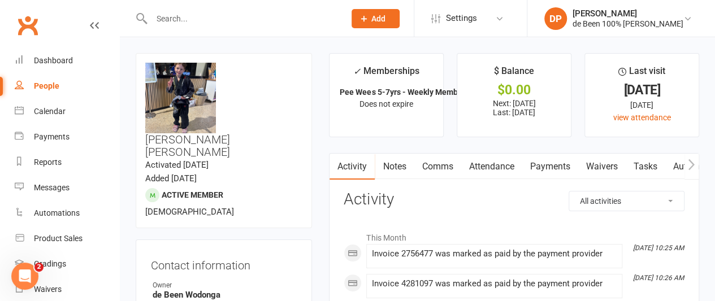
click at [448, 168] on link "Comms" at bounding box center [437, 167] width 47 height 26
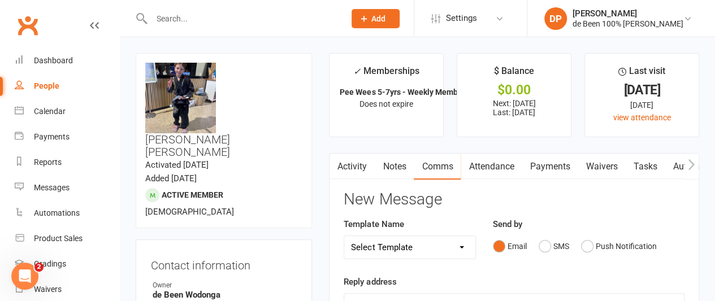
click at [347, 161] on link "Activity" at bounding box center [352, 167] width 45 height 26
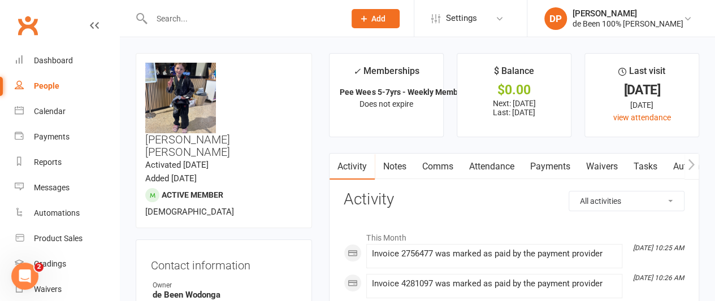
click at [442, 166] on link "Comms" at bounding box center [437, 167] width 47 height 26
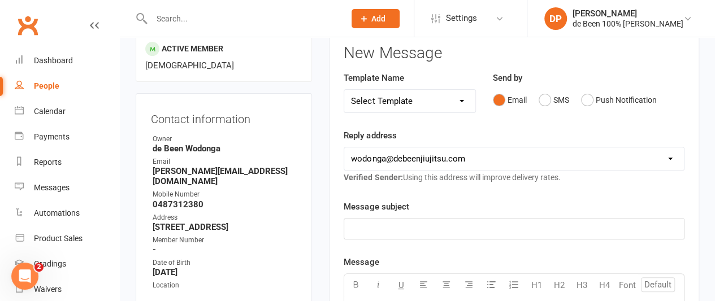
scroll to position [147, 0]
click at [353, 229] on p "﻿" at bounding box center [514, 229] width 326 height 14
click at [547, 100] on button "SMS" at bounding box center [554, 99] width 31 height 21
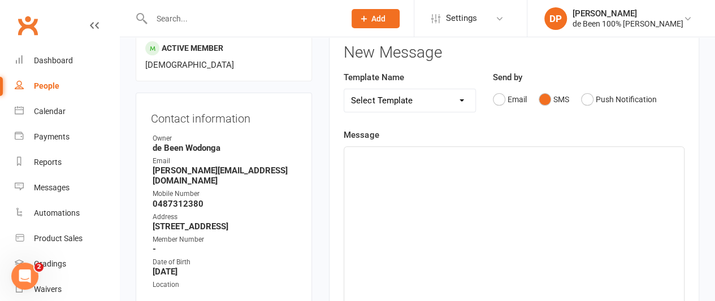
click at [361, 161] on p "﻿" at bounding box center [514, 157] width 326 height 14
click at [50, 116] on link "Calendar" at bounding box center [67, 111] width 105 height 25
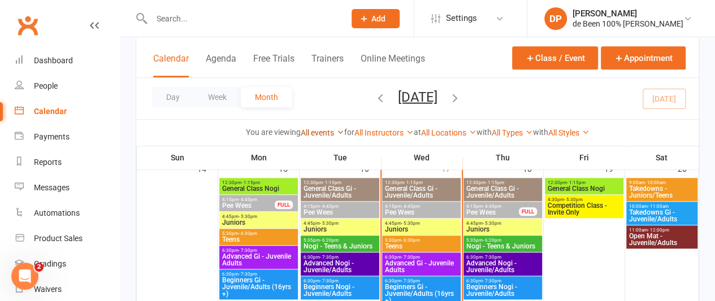
scroll to position [384, 0]
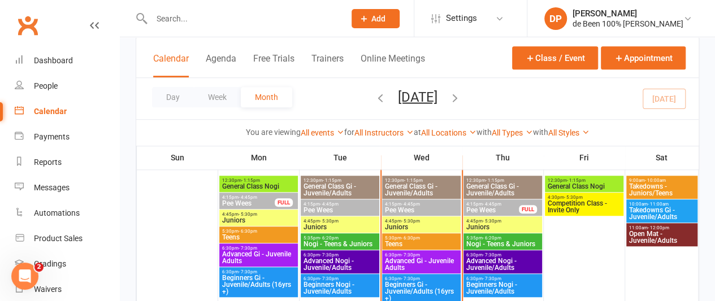
click at [414, 219] on span "- 5:30pm" at bounding box center [410, 221] width 19 height 5
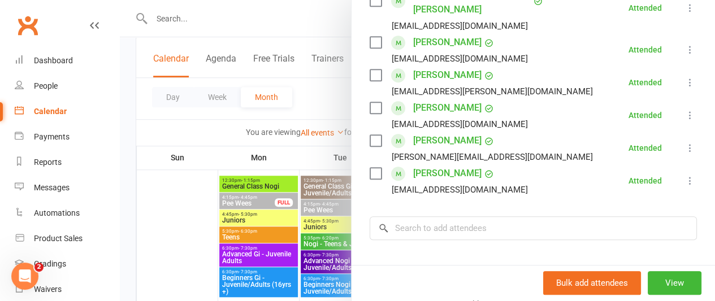
scroll to position [425, 0]
click at [326, 101] on div at bounding box center [417, 150] width 595 height 301
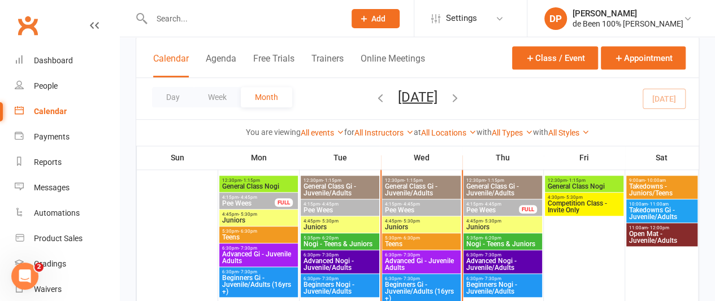
click at [414, 237] on span "- 6:30pm" at bounding box center [410, 238] width 19 height 5
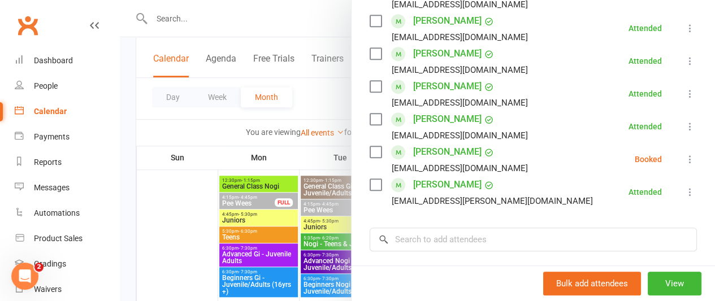
scroll to position [296, 0]
click at [685, 158] on icon at bounding box center [690, 159] width 11 height 11
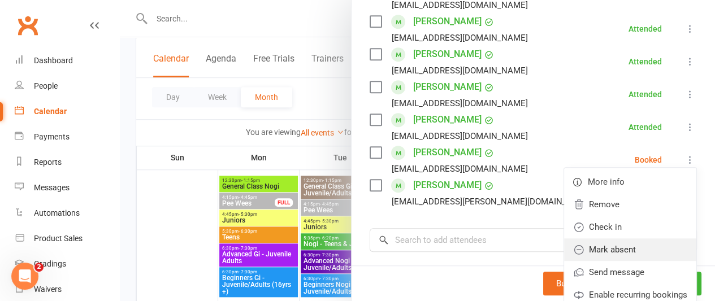
click at [607, 248] on link "Mark absent" at bounding box center [630, 250] width 132 height 23
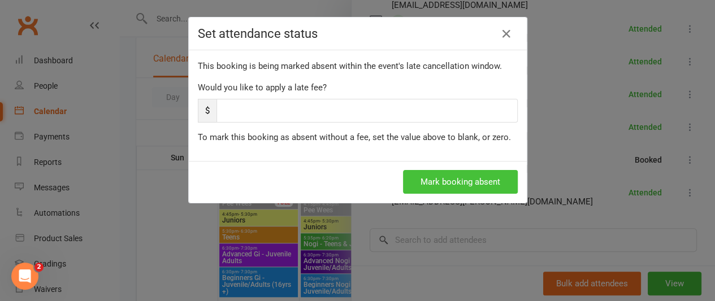
click at [447, 179] on button "Mark booking absent" at bounding box center [460, 182] width 115 height 24
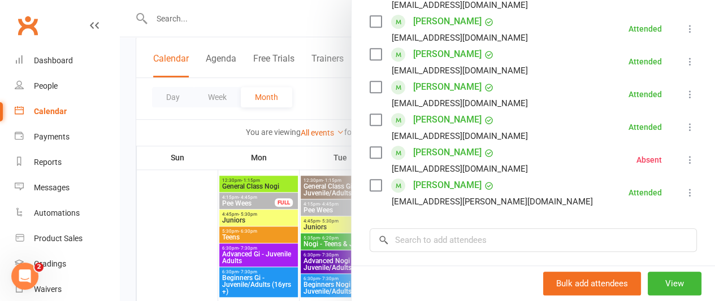
click at [238, 23] on div at bounding box center [417, 150] width 595 height 301
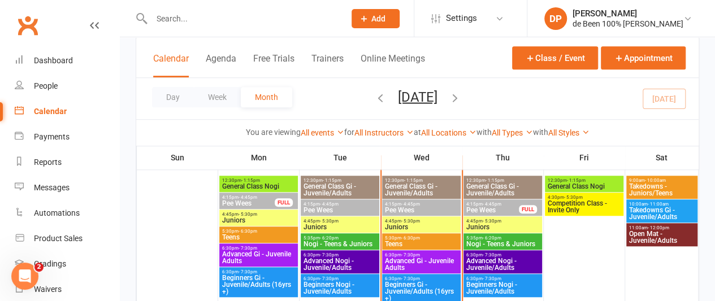
click at [401, 263] on span "Advanced Gi - Juvenile Adults" at bounding box center [421, 265] width 74 height 14
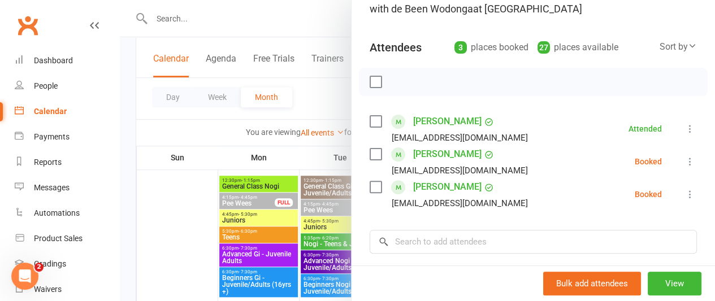
scroll to position [99, 0]
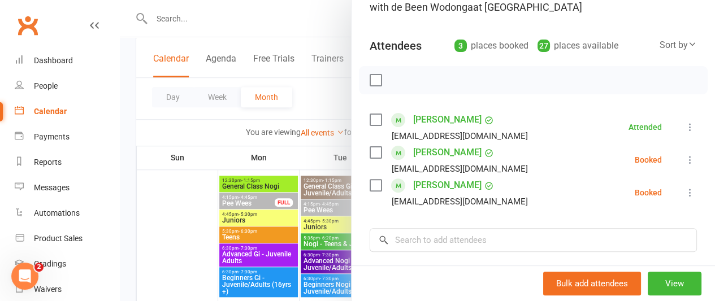
click at [326, 91] on div at bounding box center [417, 150] width 595 height 301
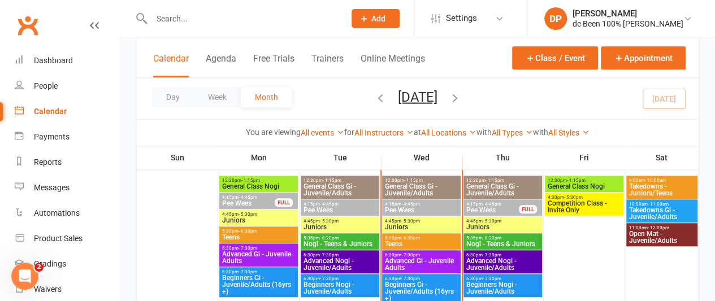
click at [412, 287] on span "Beginners Gi - Juvenile/Adults (16yrs +)" at bounding box center [421, 291] width 74 height 20
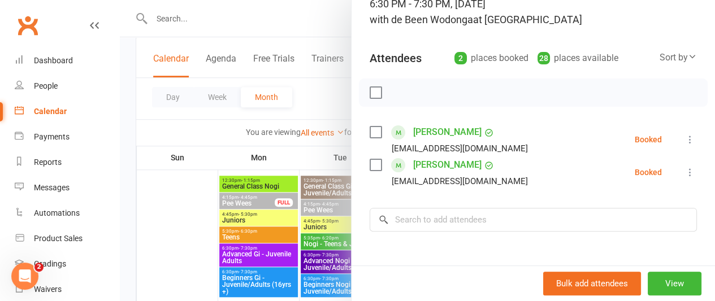
scroll to position [89, 0]
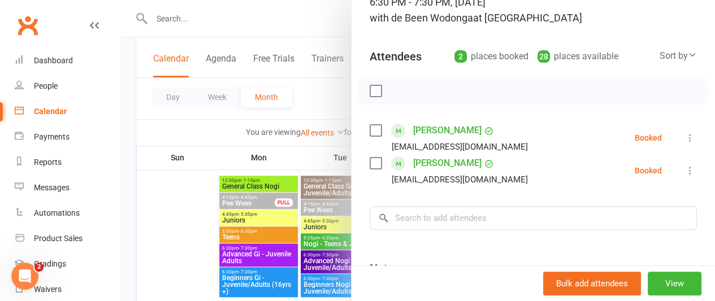
click at [321, 98] on div at bounding box center [417, 150] width 595 height 301
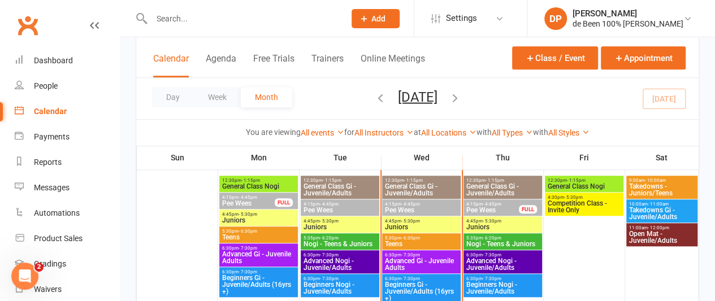
click at [321, 98] on div "Day Week Month [DATE] [DATE] Sun Mon Tue Wed Thu Fri Sat 31 01 02 03 04 05 06 0…" at bounding box center [417, 98] width 562 height 41
click at [406, 284] on span "Beginners Gi - Juvenile/Adults (16yrs +)" at bounding box center [421, 291] width 74 height 20
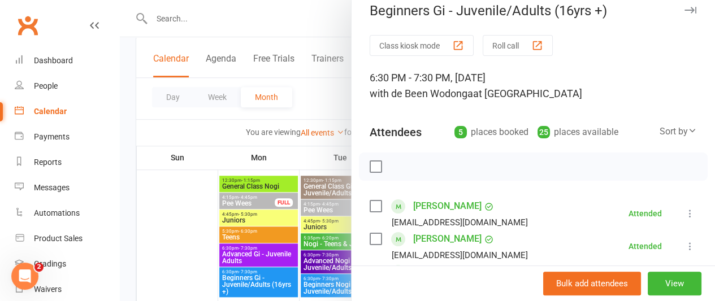
scroll to position [0, 0]
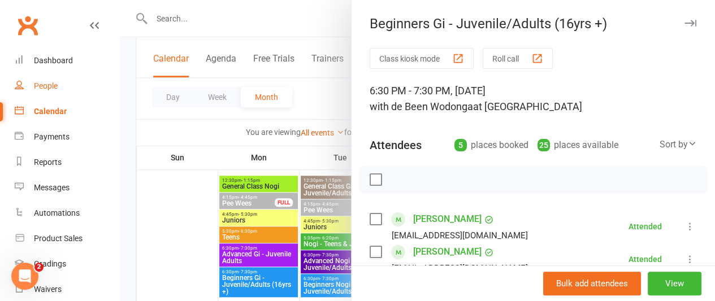
click at [40, 86] on div "People" at bounding box center [46, 85] width 24 height 9
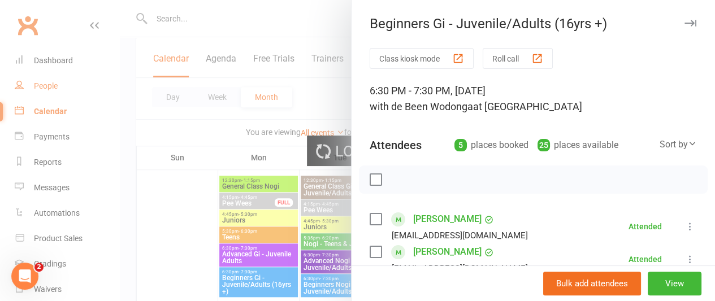
select select "100"
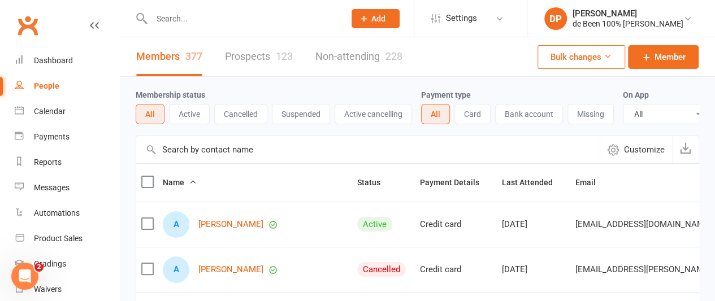
click at [179, 158] on input "text" at bounding box center [367, 149] width 463 height 27
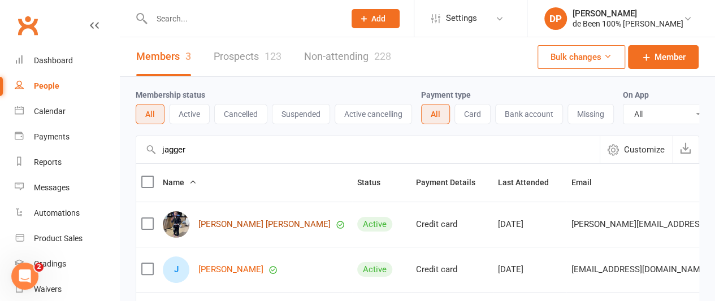
type input "jagger"
click at [219, 229] on link "[PERSON_NAME] [PERSON_NAME]" at bounding box center [264, 225] width 132 height 10
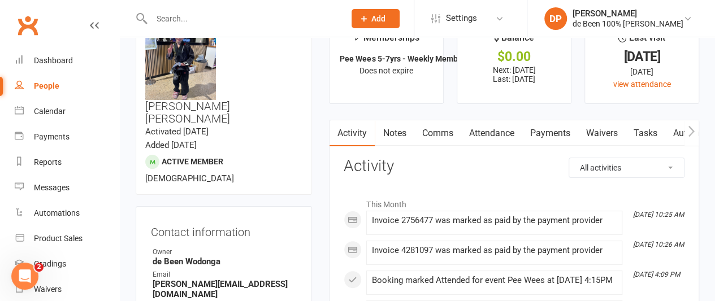
scroll to position [34, 0]
click at [556, 129] on link "Payments" at bounding box center [550, 133] width 56 height 26
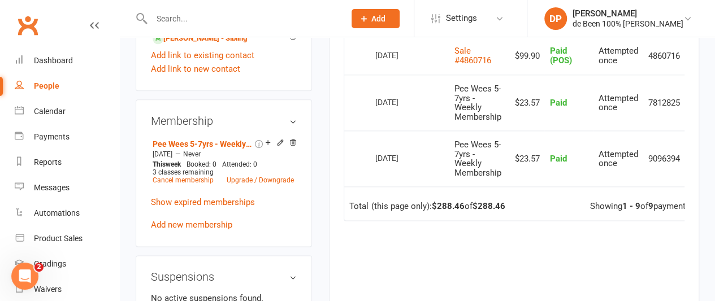
scroll to position [674, 0]
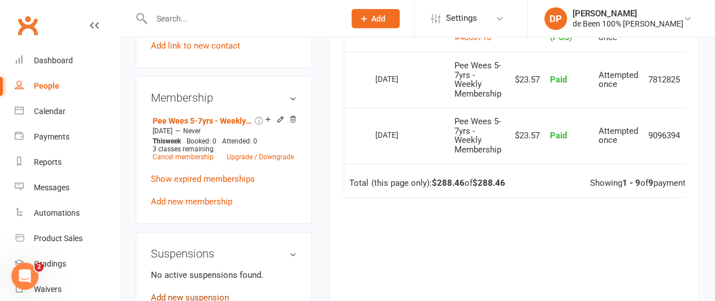
click at [218, 293] on link "Add new suspension" at bounding box center [190, 298] width 78 height 10
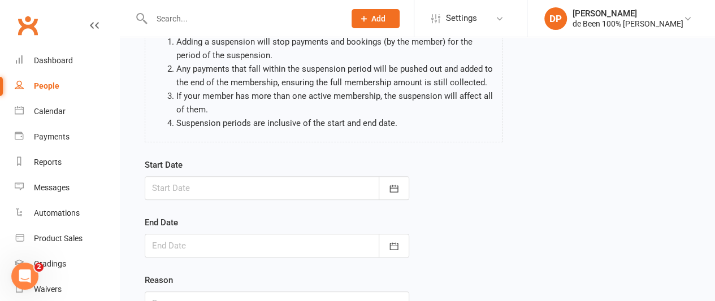
scroll to position [106, 0]
click at [395, 188] on icon "button" at bounding box center [393, 187] width 11 height 11
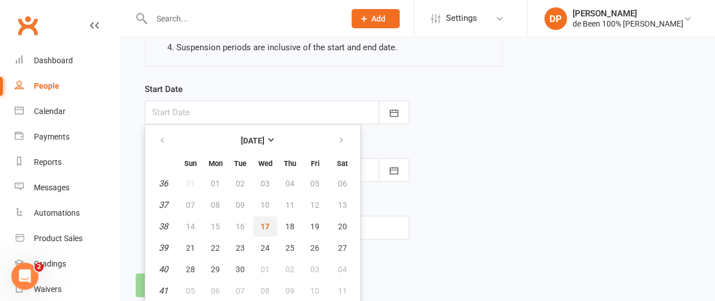
click at [267, 227] on span "17" at bounding box center [265, 226] width 9 height 9
type input "[DATE]"
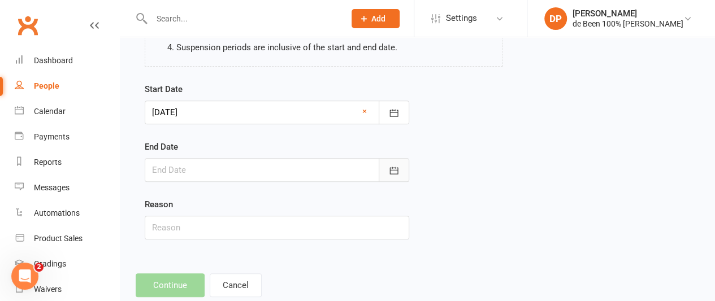
click at [392, 172] on icon "button" at bounding box center [393, 170] width 8 height 7
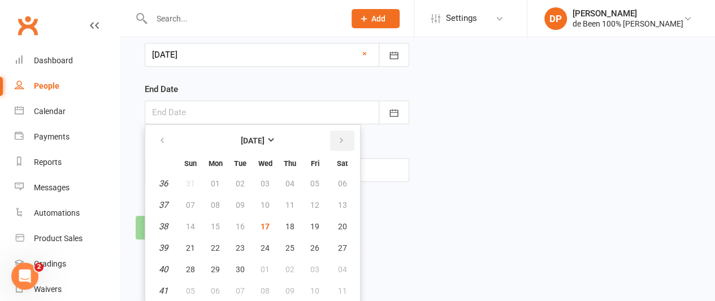
click at [342, 137] on icon "button" at bounding box center [341, 140] width 8 height 9
click at [216, 205] on span "06" at bounding box center [215, 205] width 9 height 9
type input "[DATE]"
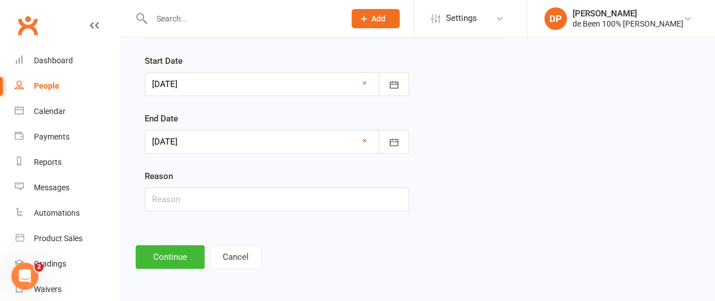
scroll to position [207, 0]
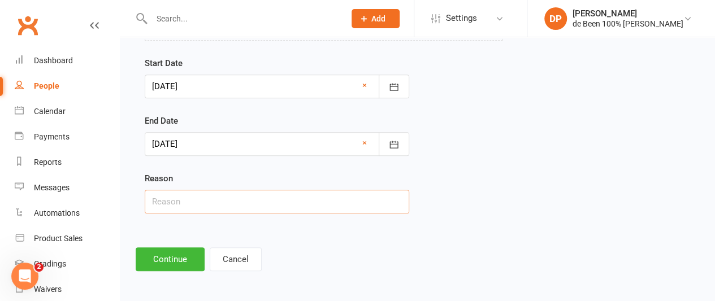
click at [216, 205] on input "text" at bounding box center [277, 202] width 265 height 24
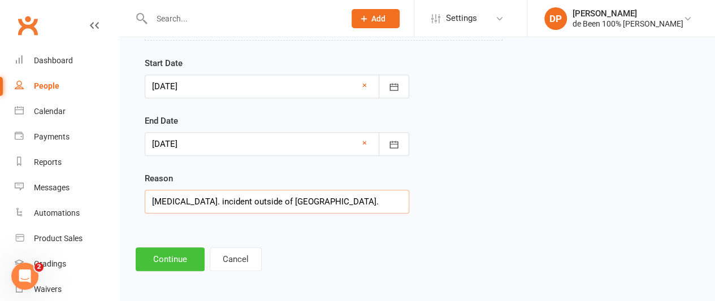
type input "[MEDICAL_DATA]. incident outside of [GEOGRAPHIC_DATA]."
click at [164, 259] on button "Continue" at bounding box center [170, 260] width 69 height 24
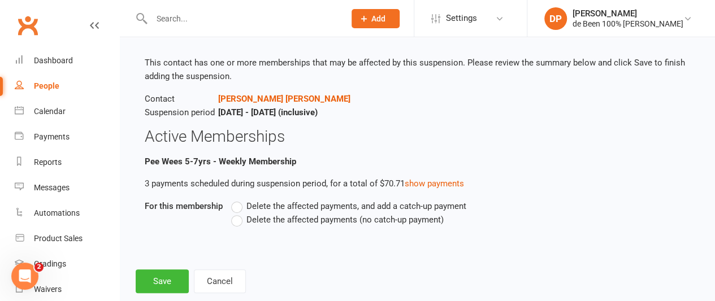
scroll to position [58, 0]
click at [238, 219] on label "Delete the affected payments (no catch-up payment)" at bounding box center [337, 220] width 213 height 14
click at [238, 213] on input "Delete the affected payments (no catch-up payment)" at bounding box center [234, 213] width 7 height 0
click at [156, 278] on button "Save" at bounding box center [162, 281] width 53 height 24
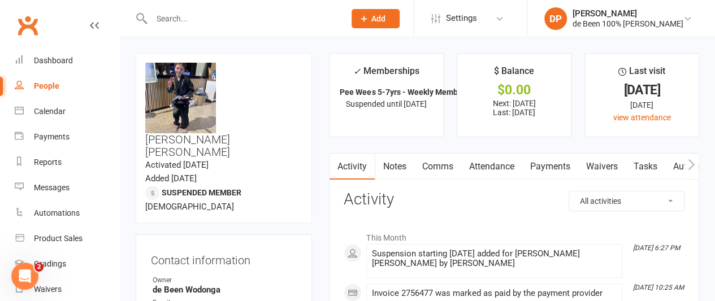
click at [42, 83] on div "People" at bounding box center [46, 85] width 25 height 9
select select "100"
